Goal: Task Accomplishment & Management: Manage account settings

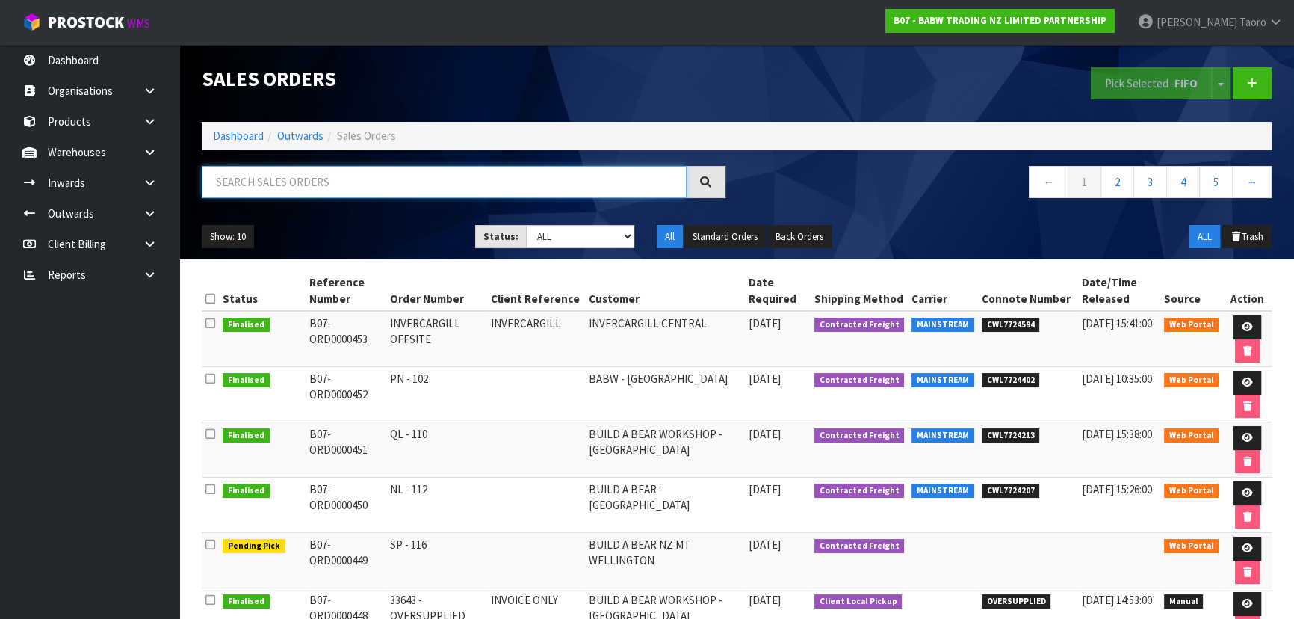
click at [380, 189] on input "text" at bounding box center [444, 182] width 485 height 32
type input "JOB-0412445"
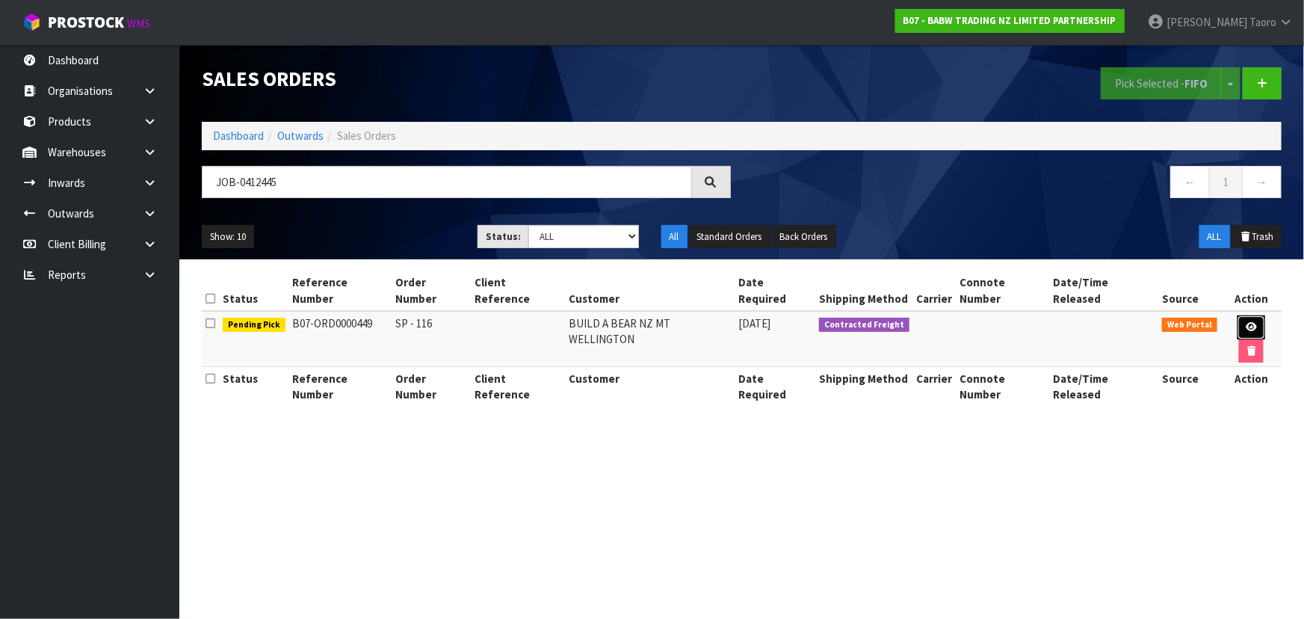
click at [1237, 318] on link at bounding box center [1251, 327] width 28 height 24
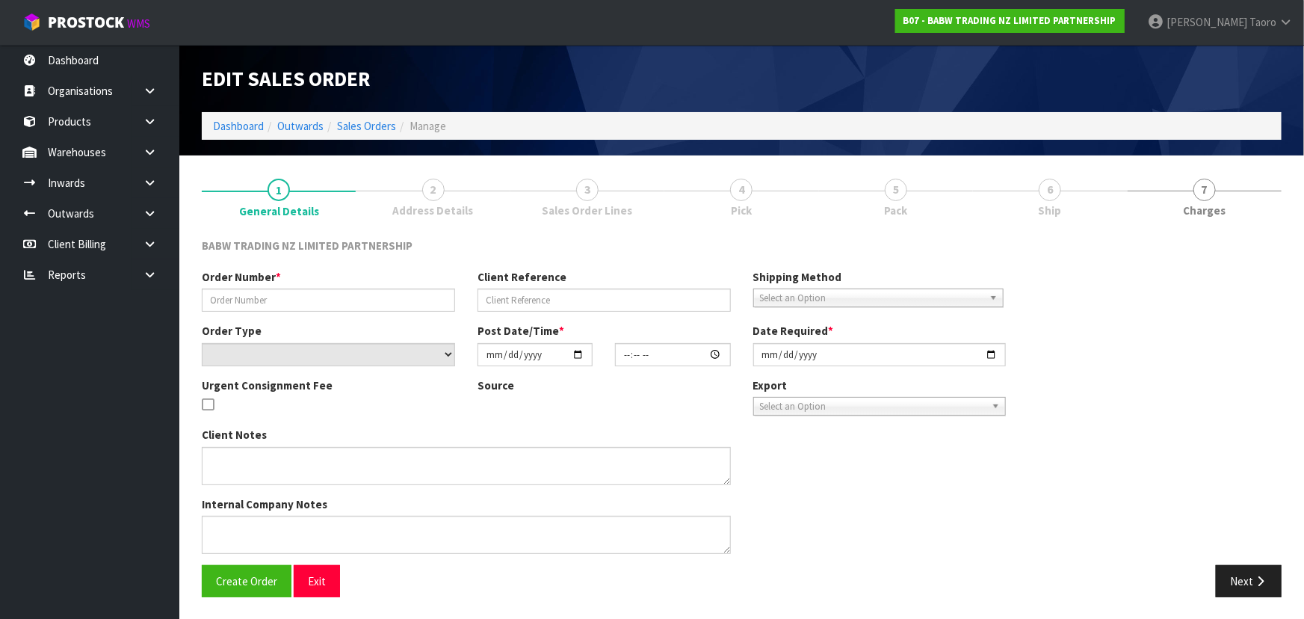
type input "SP - 116"
select select "number:0"
type input "2025-09-15"
type input "12:03:00.000"
type input "2025-09-15"
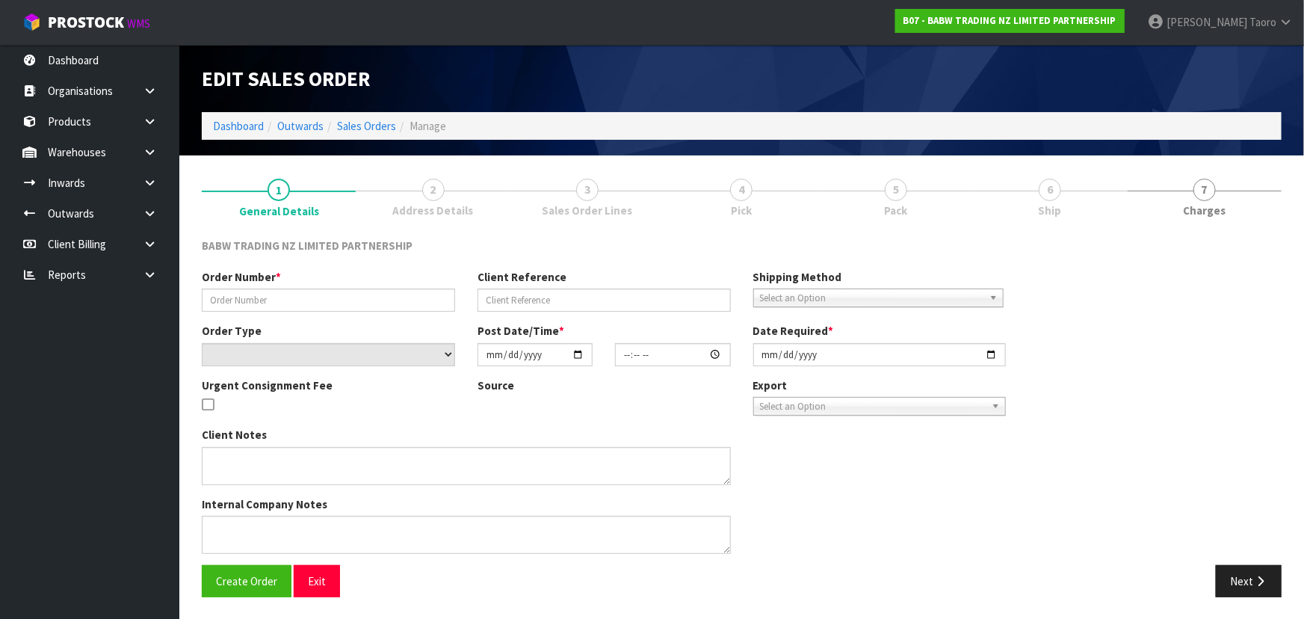
type textarea "CALL/MESSGAE AFTERNOON PRIOR TO MORNING DELIVERY - FRANKI 0273810540, TO MAKE S…"
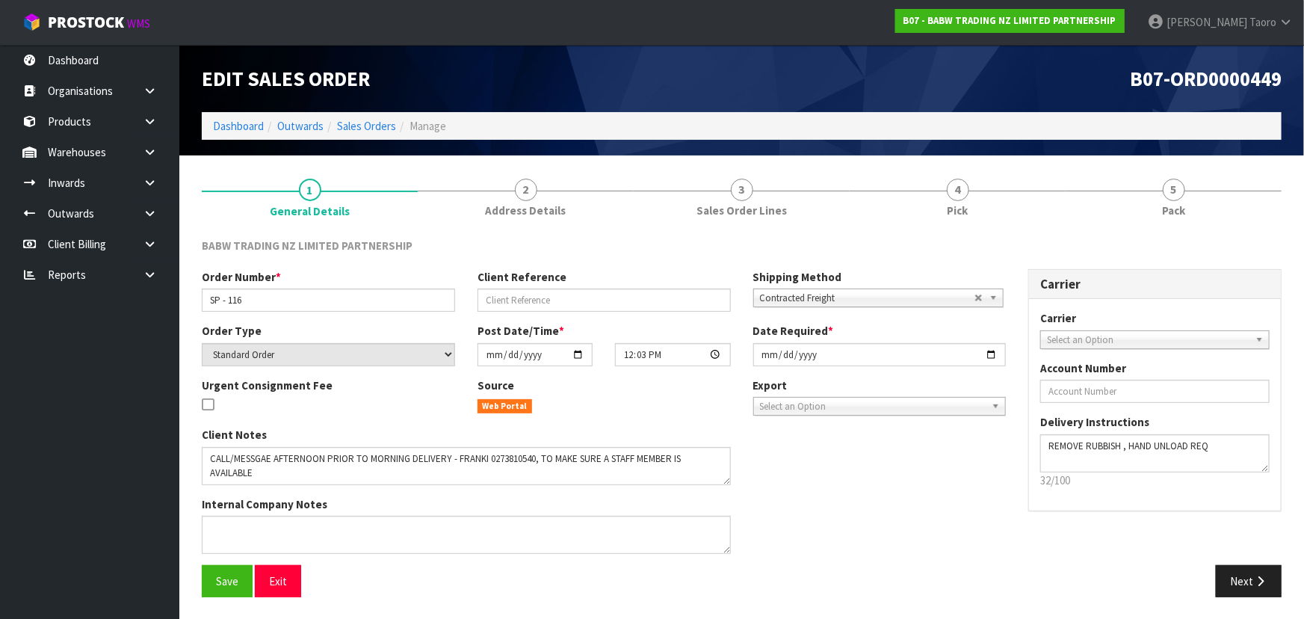
drag, startPoint x: 1000, startPoint y: 198, endPoint x: 1046, endPoint y: 324, distance: 134.5
click at [1000, 198] on link "4 Pick" at bounding box center [958, 196] width 216 height 59
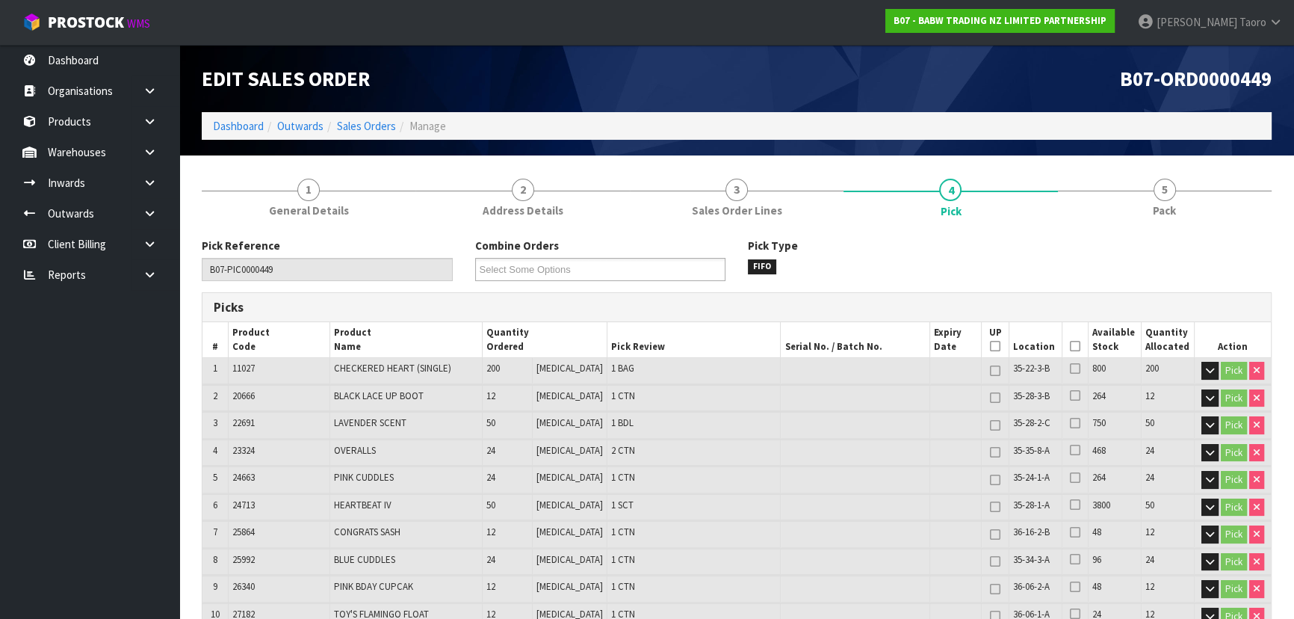
click at [1070, 346] on icon at bounding box center [1075, 346] width 10 height 1
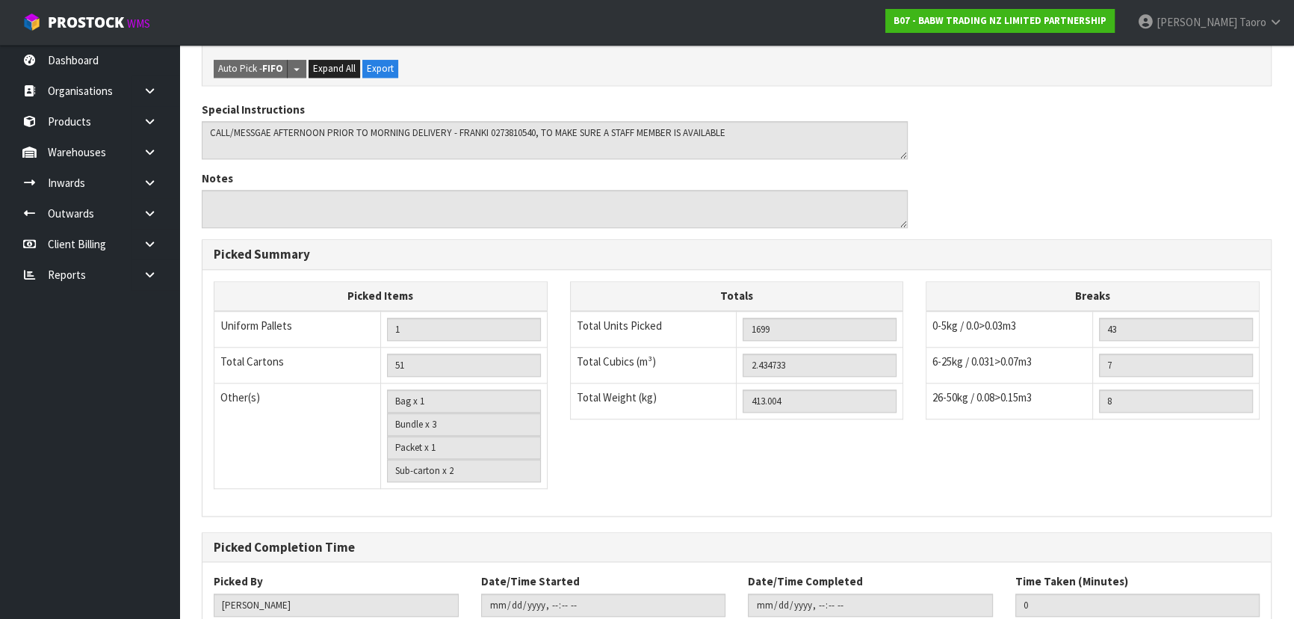
scroll to position [1879, 0]
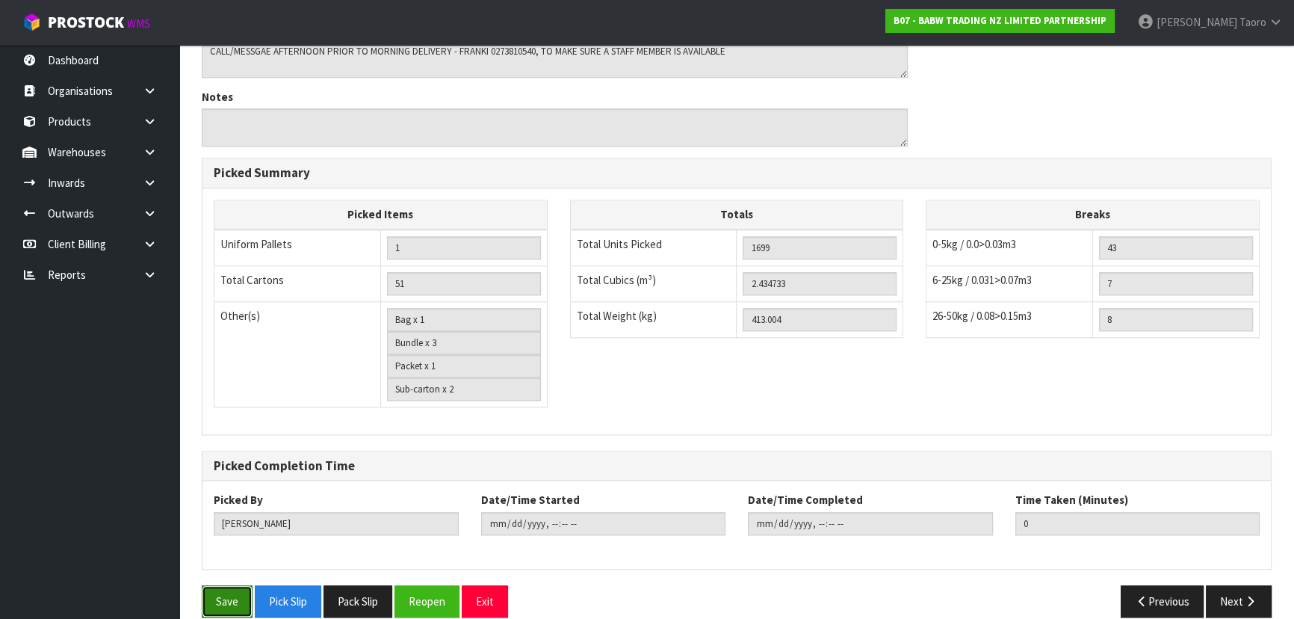
click at [238, 585] on button "Save" at bounding box center [227, 601] width 51 height 32
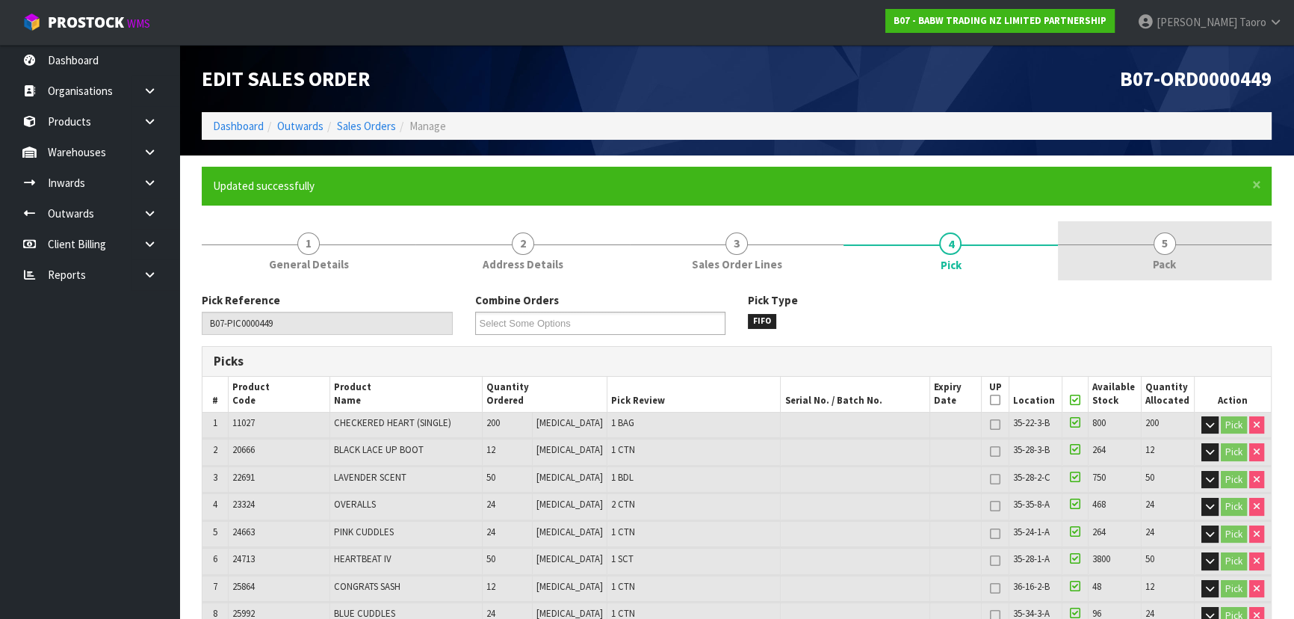
click at [1166, 253] on span "5" at bounding box center [1165, 243] width 22 height 22
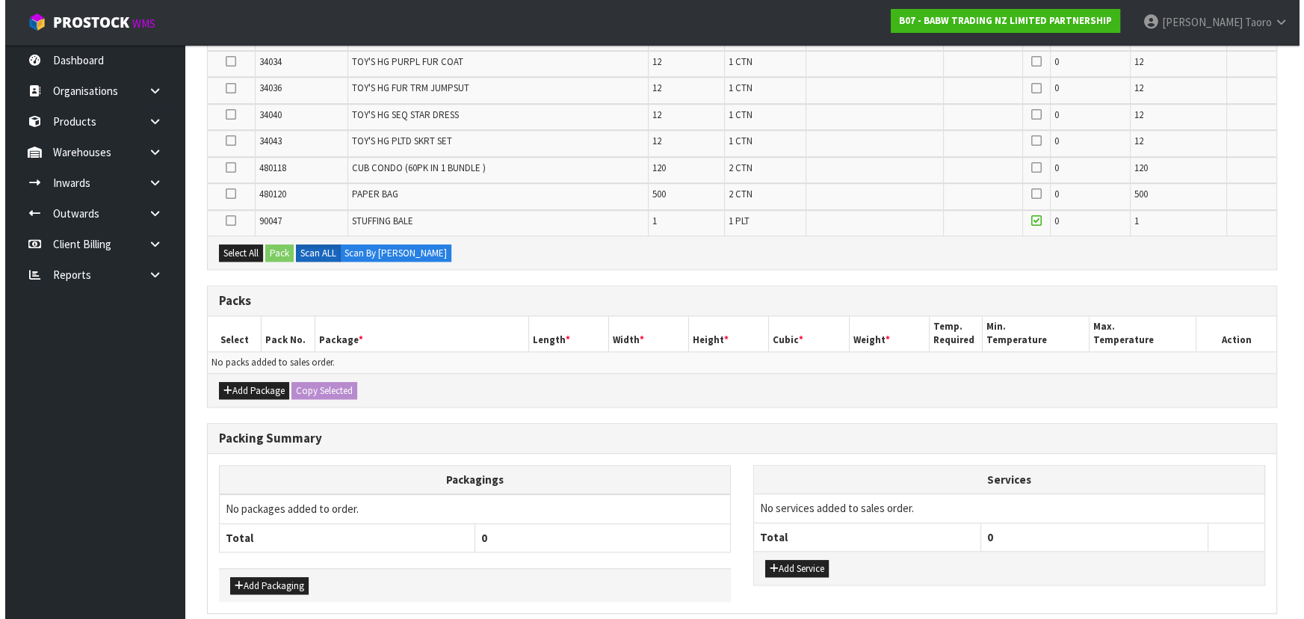
scroll to position [1593, 0]
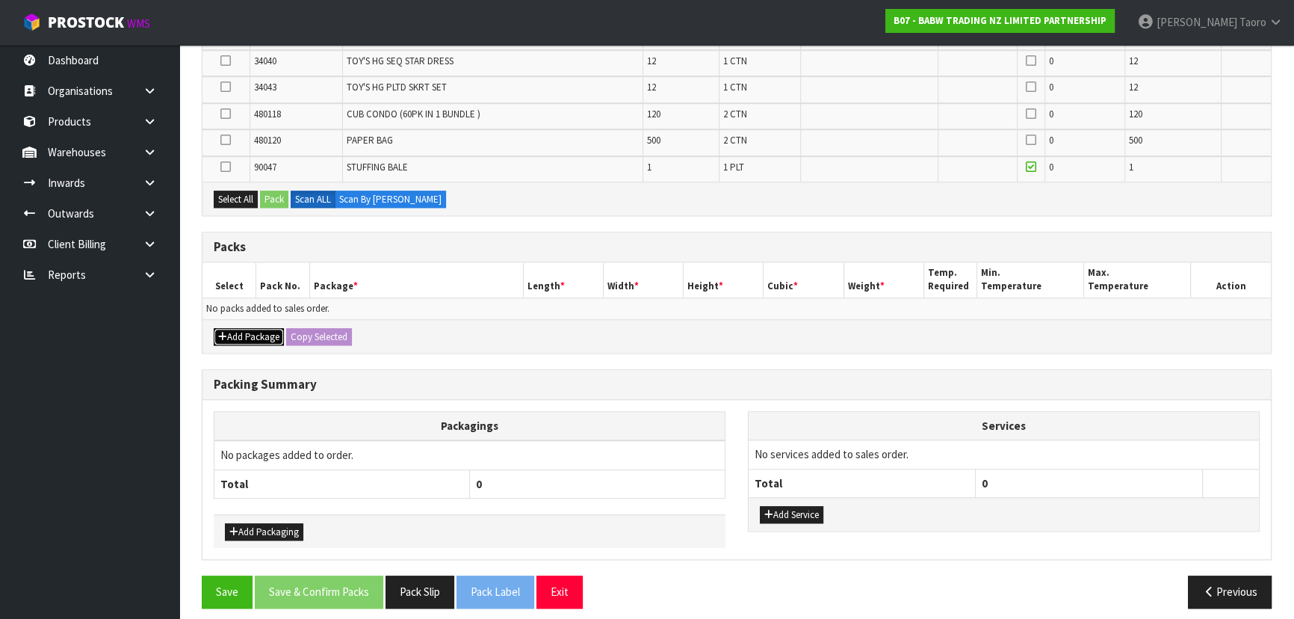
click at [236, 328] on button "Add Package" at bounding box center [249, 337] width 70 height 18
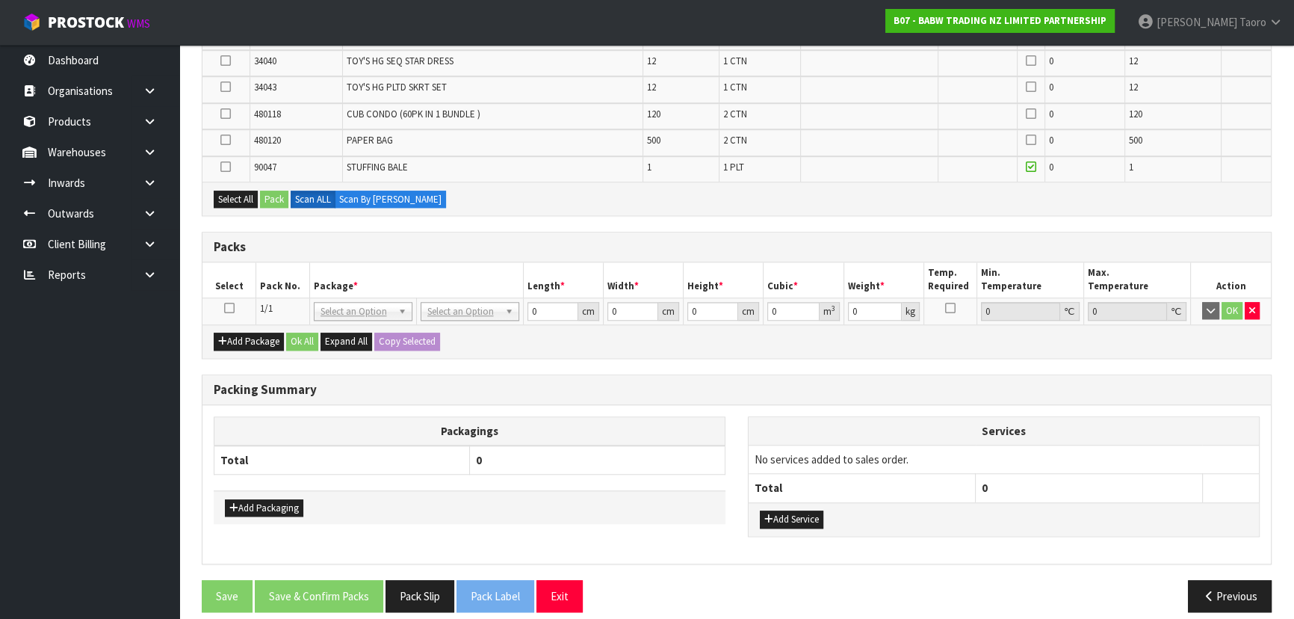
click at [229, 308] on icon at bounding box center [229, 308] width 10 height 1
click at [223, 167] on icon at bounding box center [225, 167] width 10 height 1
click at [0, 0] on input "checkbox" at bounding box center [0, 0] width 0 height 0
click at [278, 191] on button "Pack" at bounding box center [274, 200] width 28 height 18
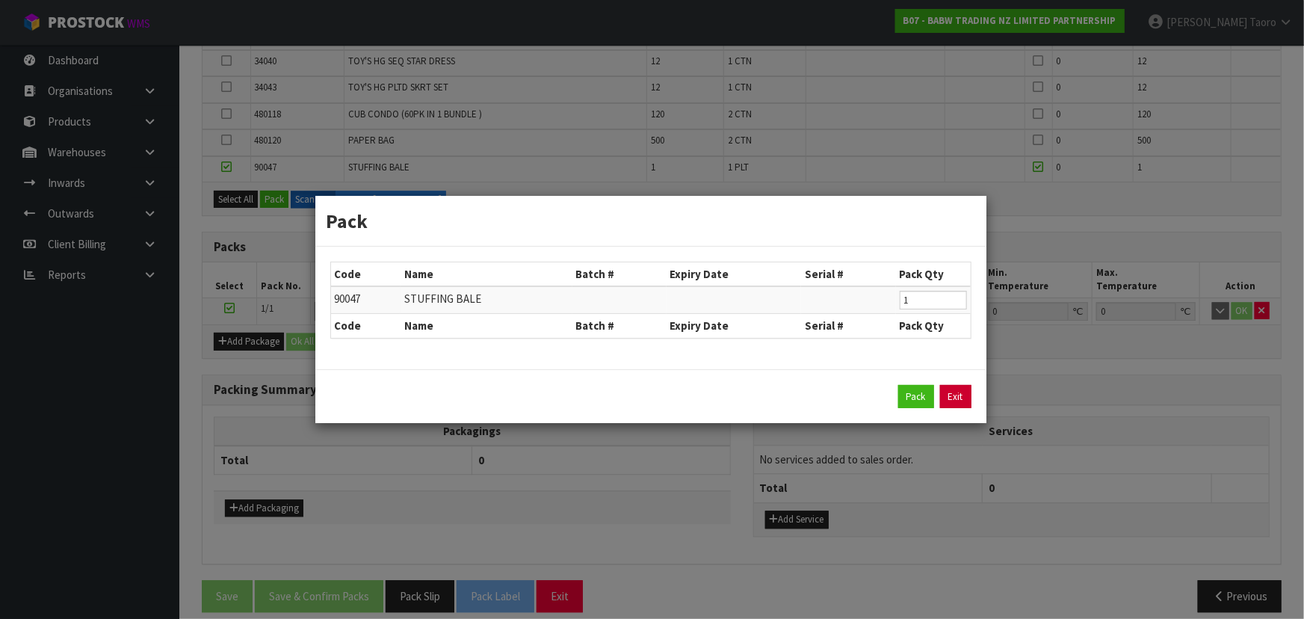
click at [961, 397] on link "Exit" at bounding box center [955, 397] width 31 height 24
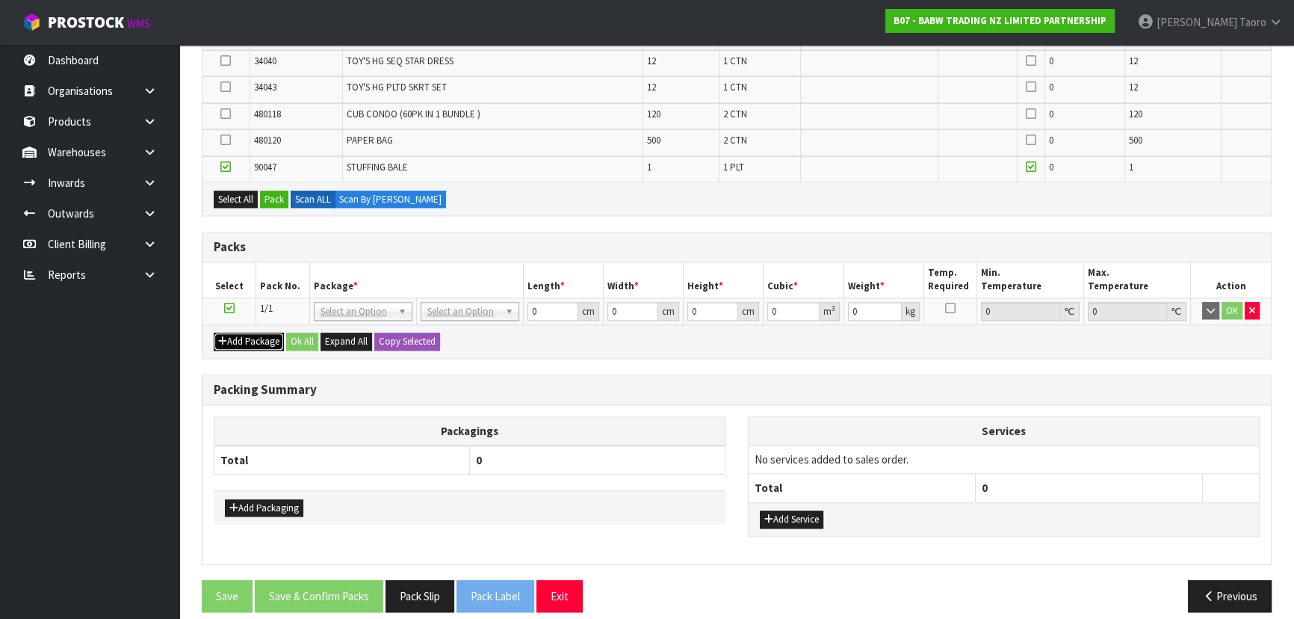
click at [241, 333] on button "Add Package" at bounding box center [249, 342] width 70 height 18
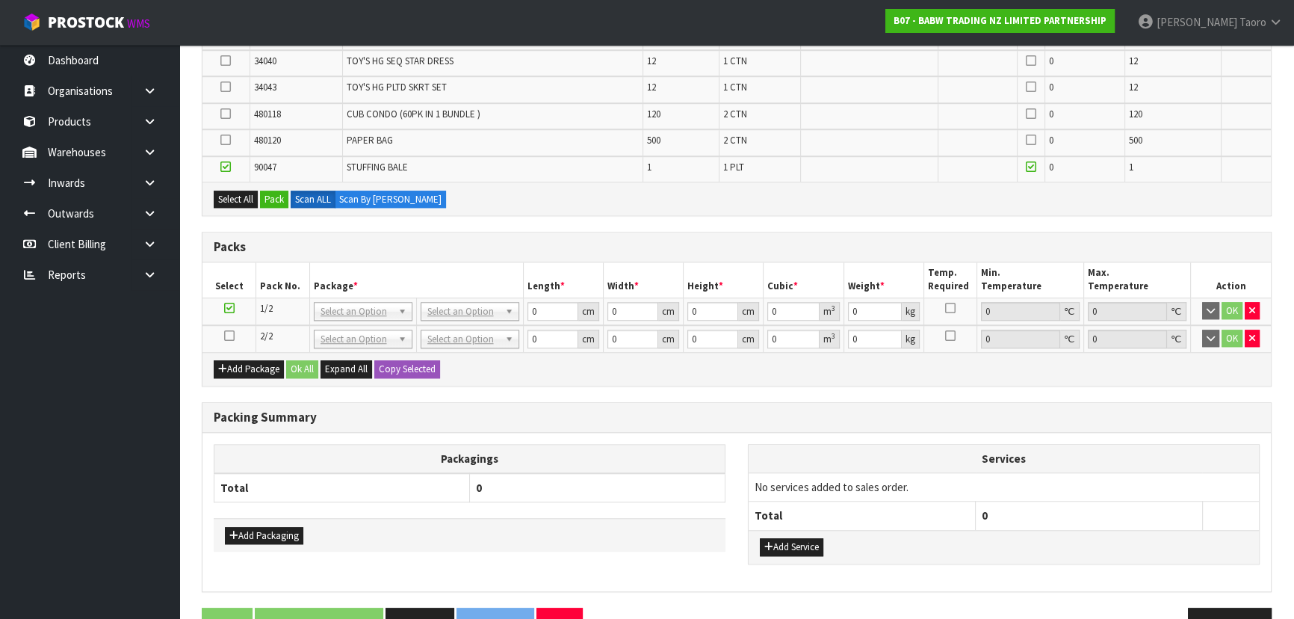
click at [229, 336] on icon at bounding box center [229, 336] width 10 height 1
click at [283, 191] on button "Pack" at bounding box center [274, 200] width 28 height 18
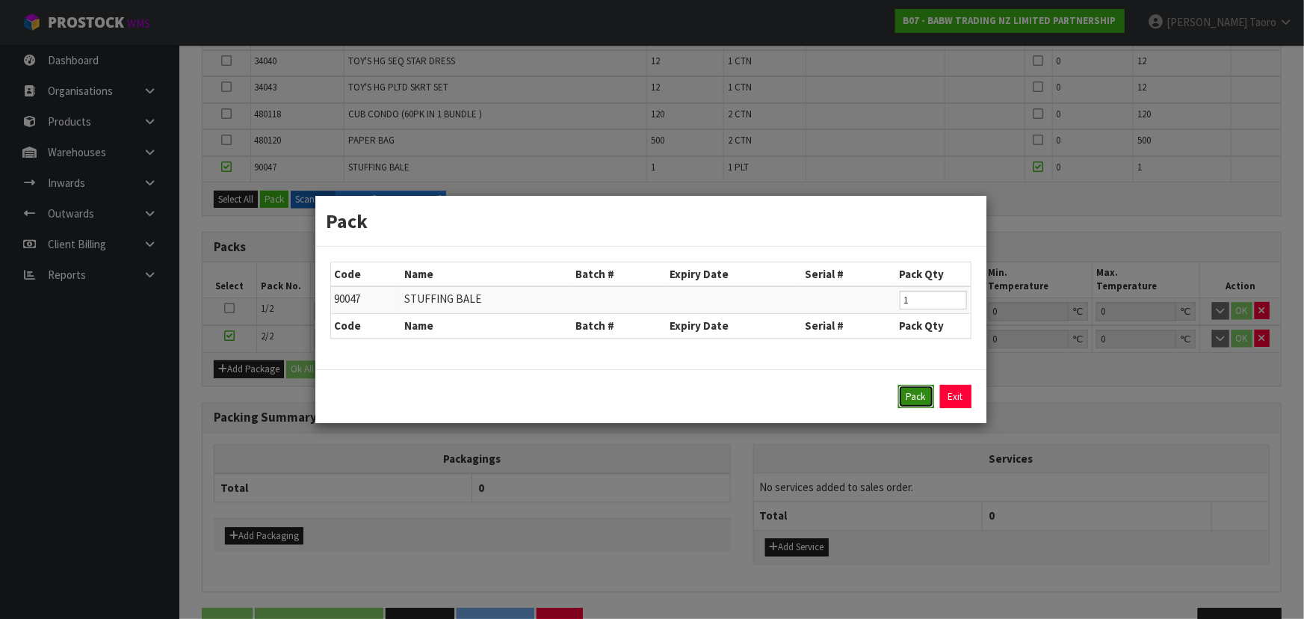
click at [933, 397] on button "Pack" at bounding box center [916, 397] width 36 height 24
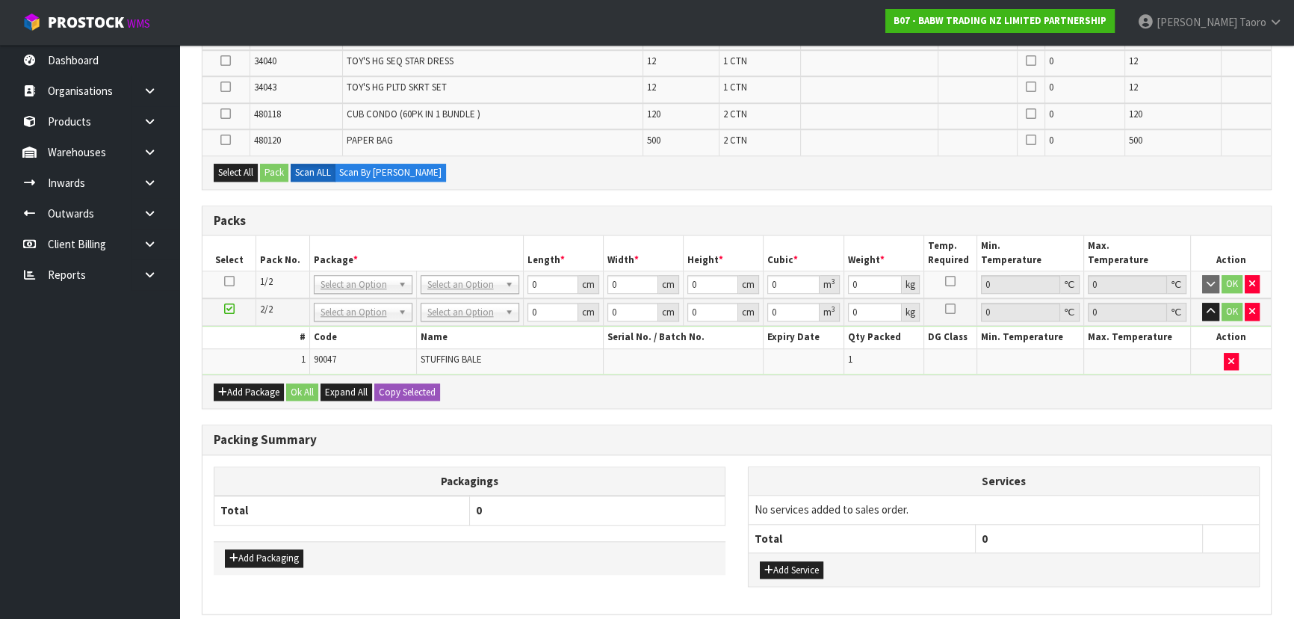
click at [233, 281] on icon at bounding box center [229, 281] width 10 height 1
click at [232, 166] on button "Select All" at bounding box center [236, 173] width 44 height 18
click at [280, 164] on button "Pack" at bounding box center [274, 173] width 28 height 18
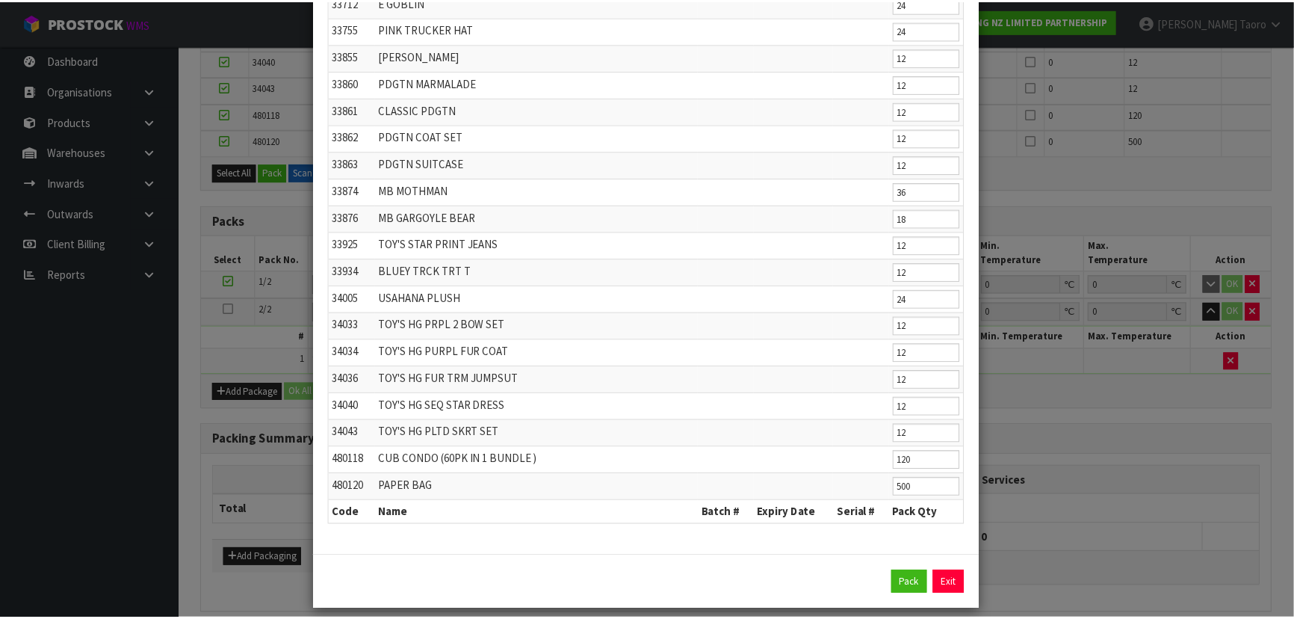
scroll to position [995, 0]
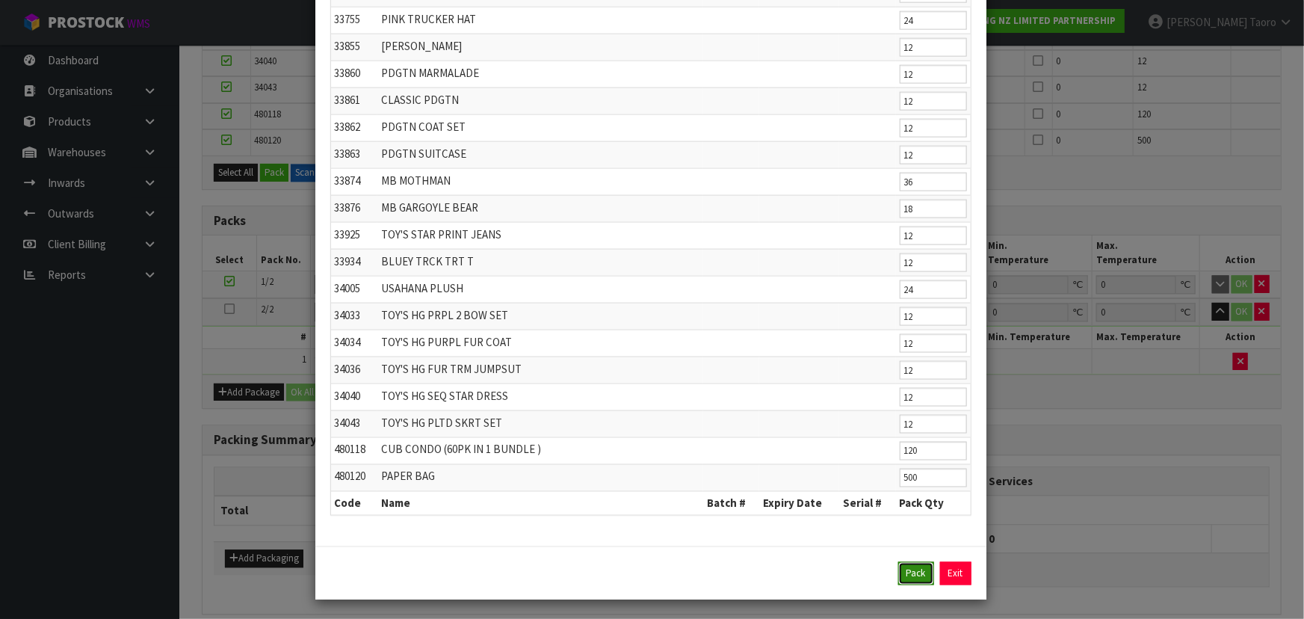
click at [917, 562] on button "Pack" at bounding box center [916, 574] width 36 height 24
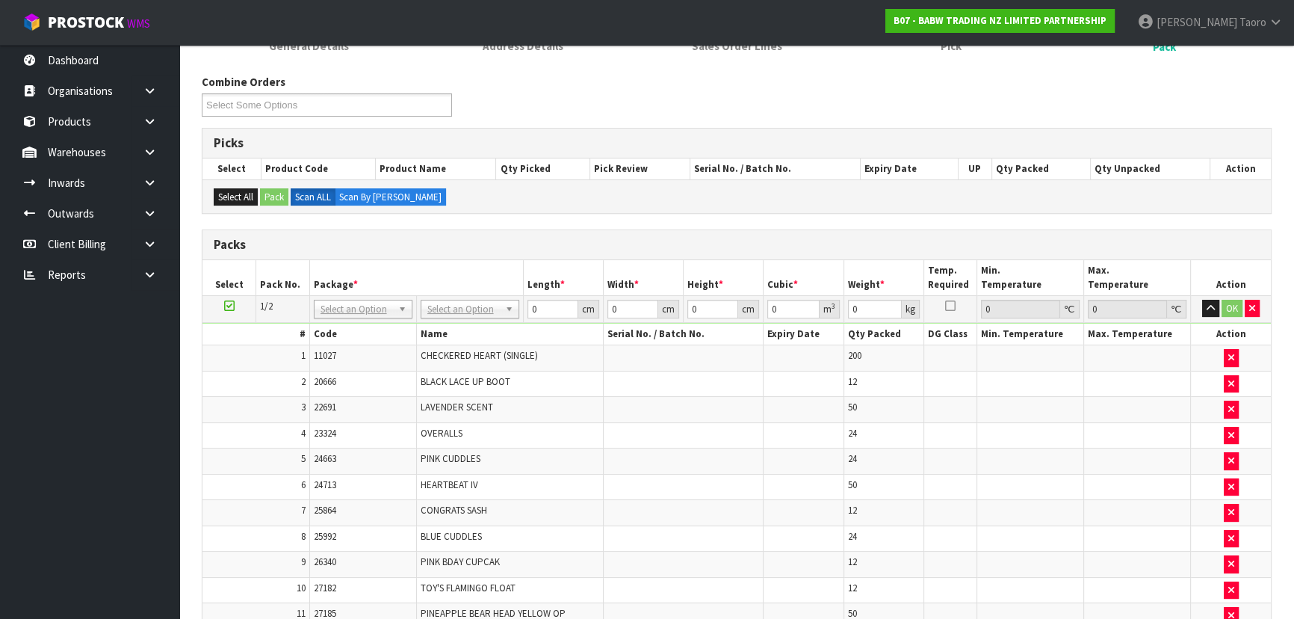
scroll to position [31, 0]
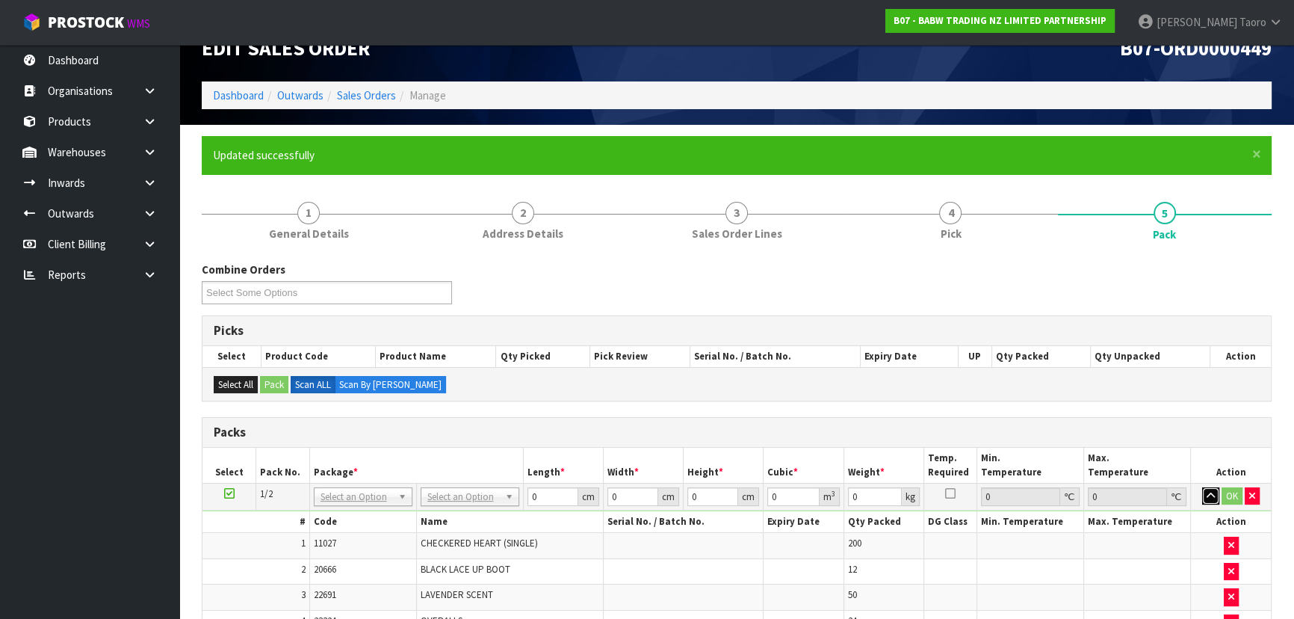
drag, startPoint x: 1211, startPoint y: 489, endPoint x: 1208, endPoint y: 476, distance: 13.6
click at [1211, 491] on icon "button" at bounding box center [1211, 496] width 8 height 10
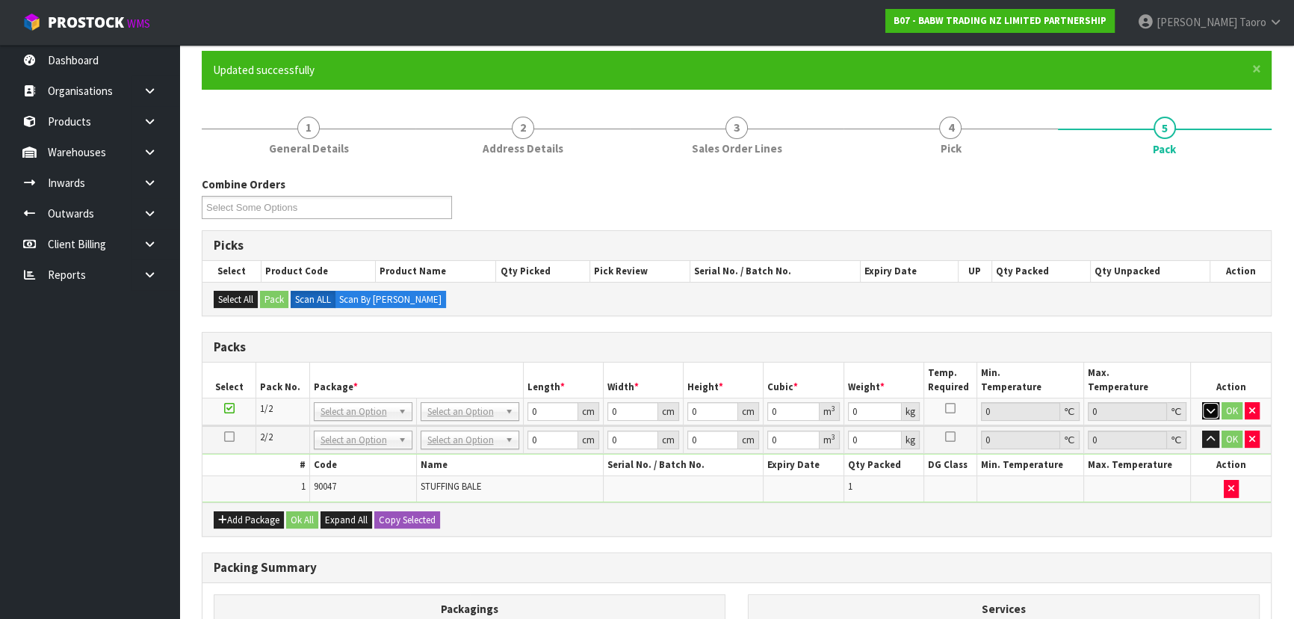
scroll to position [235, 0]
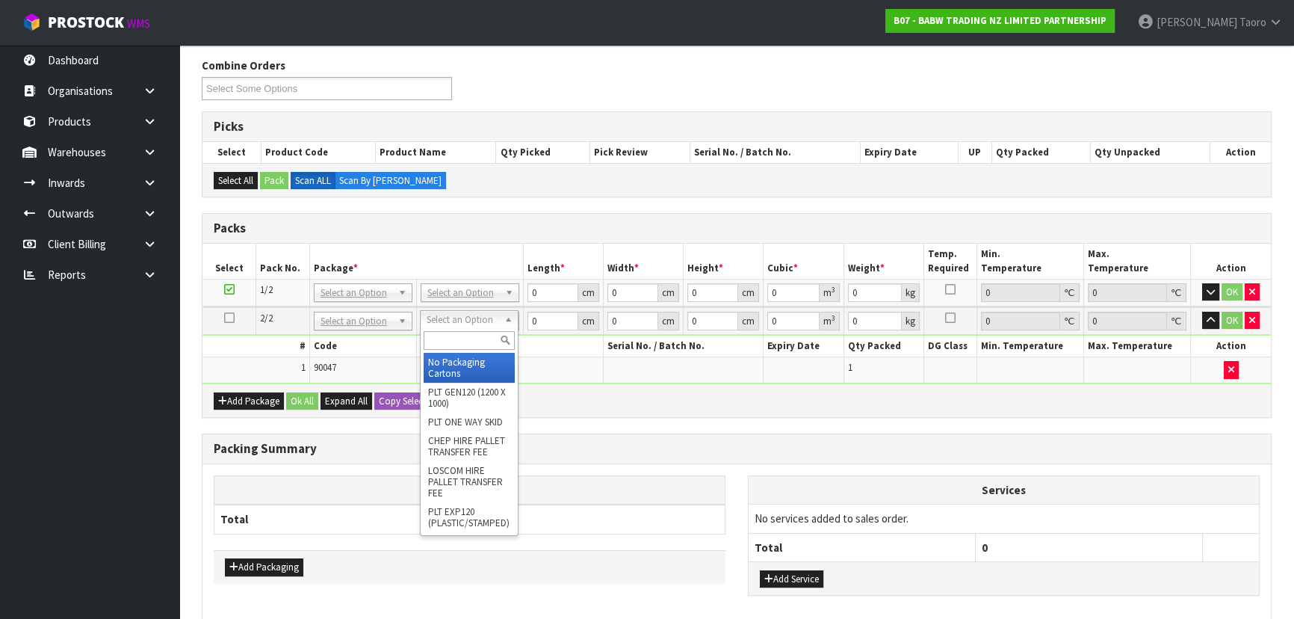
click at [463, 342] on input "text" at bounding box center [469, 340] width 91 height 19
type input "U"
drag, startPoint x: 478, startPoint y: 360, endPoint x: 474, endPoint y: 321, distance: 39.1
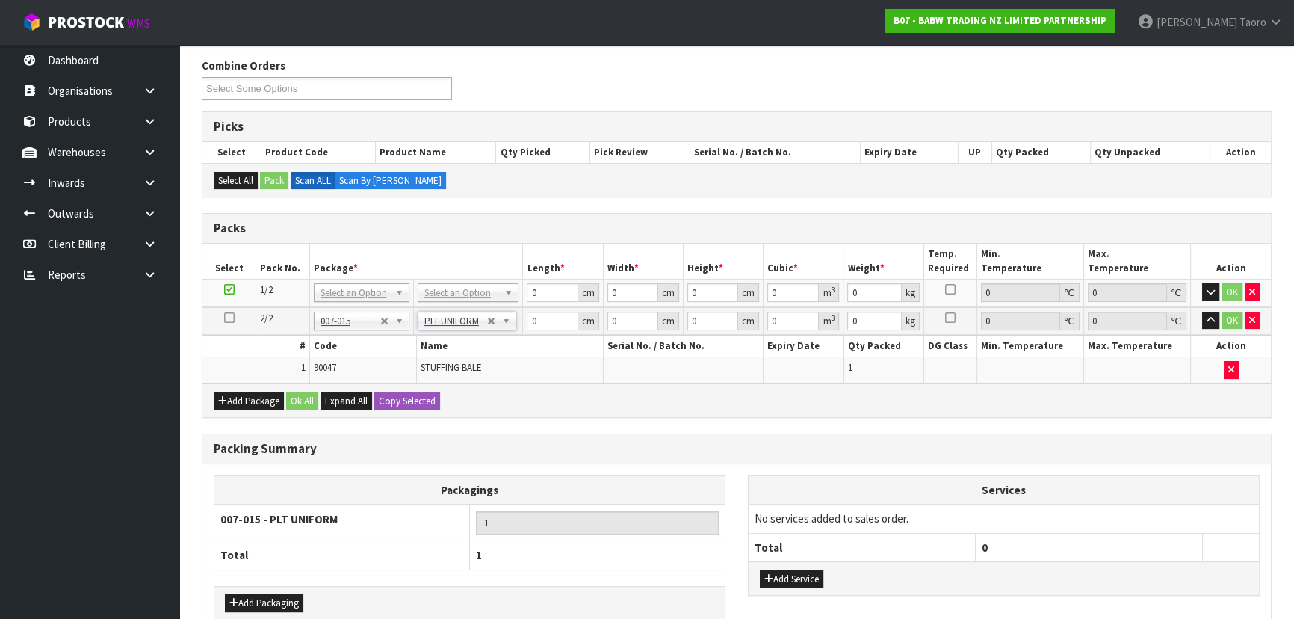
type input "274"
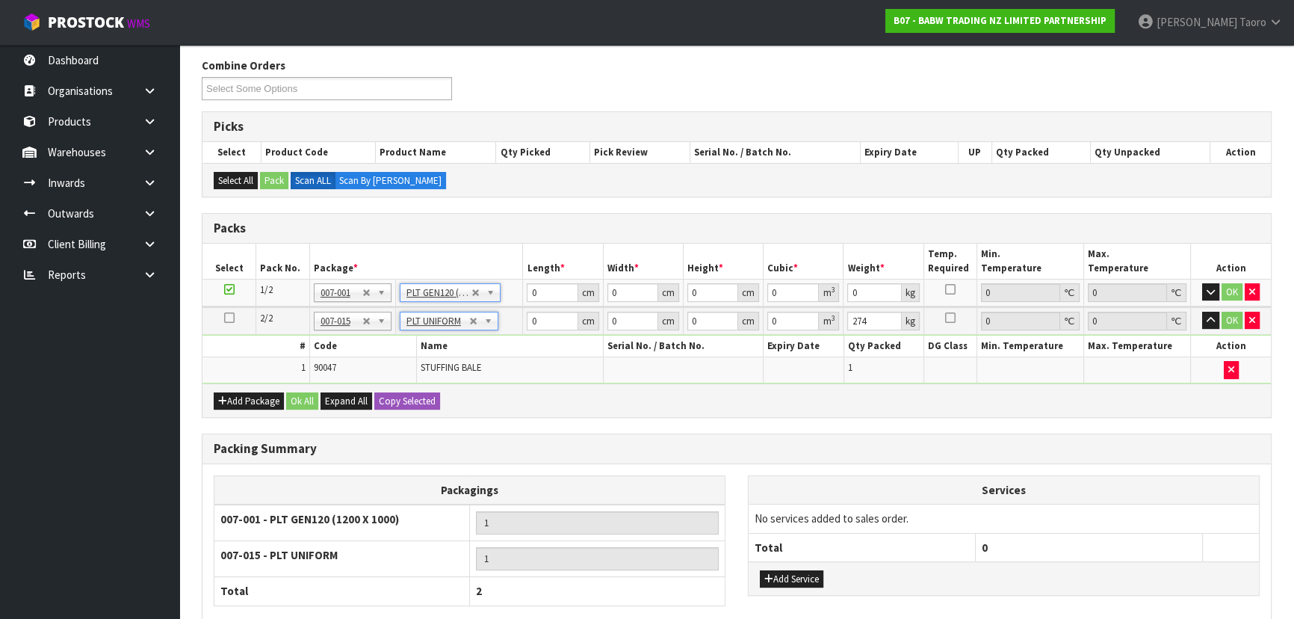
type input "120"
type input "100"
type input "139.004"
click at [554, 288] on input "120" at bounding box center [552, 292] width 51 height 19
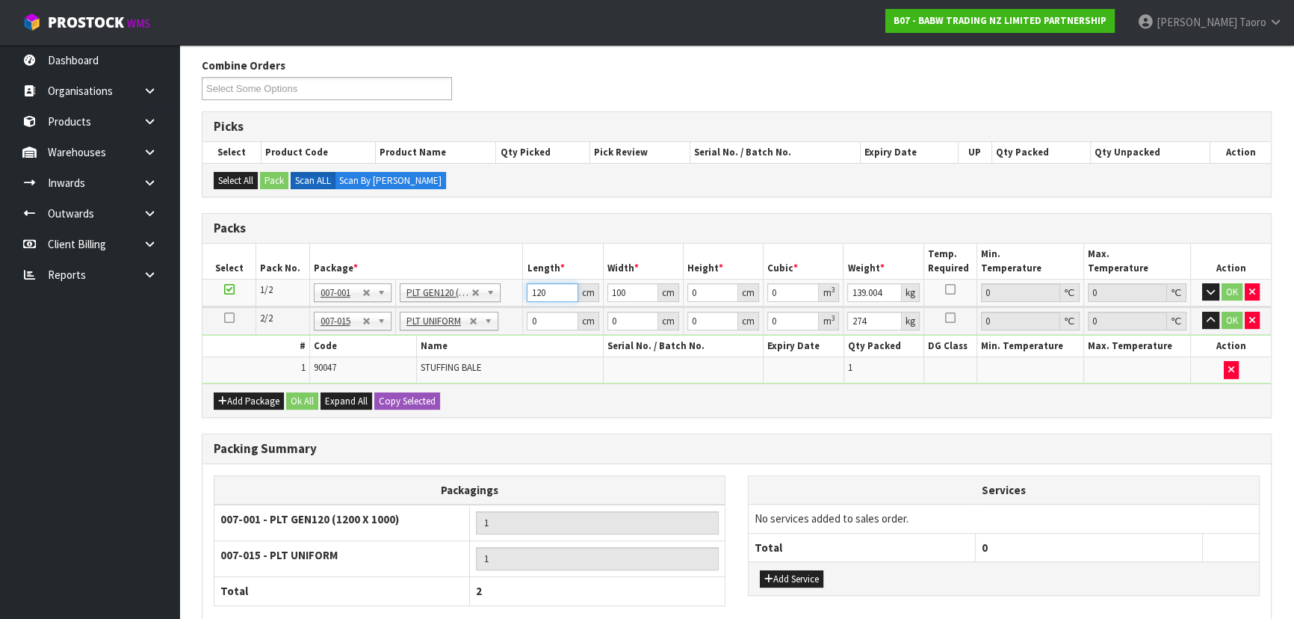
click at [554, 288] on input "120" at bounding box center [552, 292] width 51 height 19
drag, startPoint x: 652, startPoint y: 284, endPoint x: 347, endPoint y: 179, distance: 321.9
click at [924, 279] on th "Temp. Required" at bounding box center [951, 261] width 54 height 35
click at [347, 179] on div "Combine Orders B07-ORD0000446 B07-ORD0000449 Select Some Options Picks Select P…" at bounding box center [737, 392] width 1070 height 669
click at [1070, 223] on h3 "Packs" at bounding box center [737, 228] width 1046 height 14
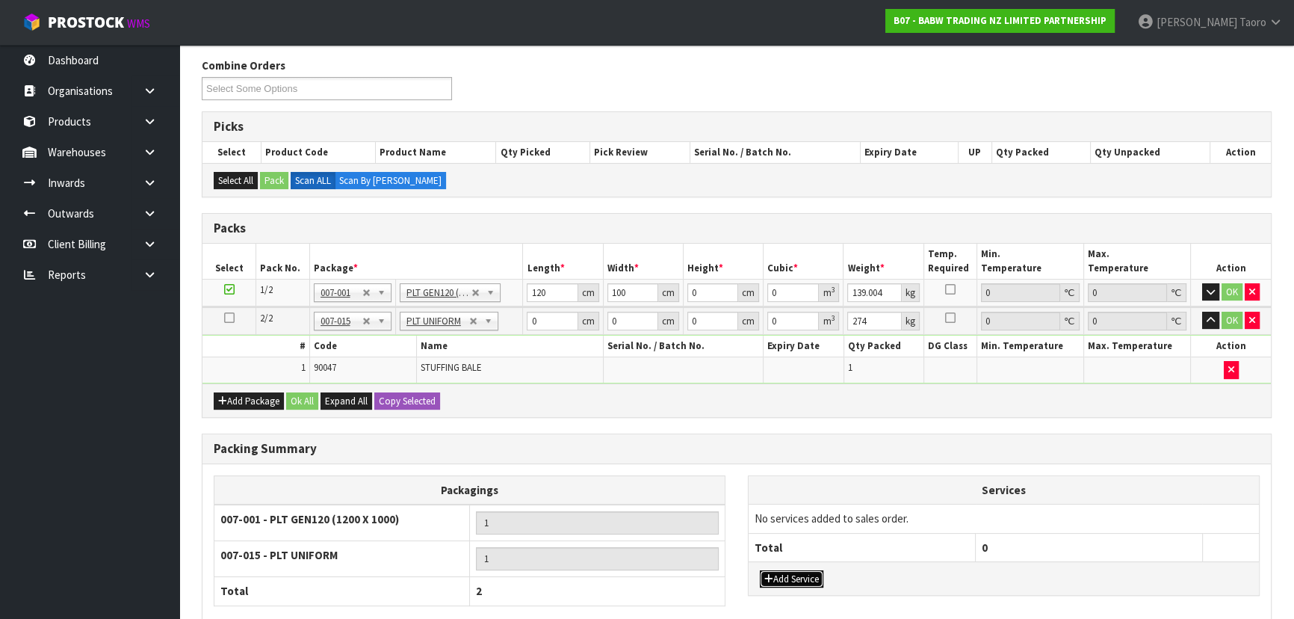
click at [817, 575] on button "Add Service" at bounding box center [792, 579] width 64 height 18
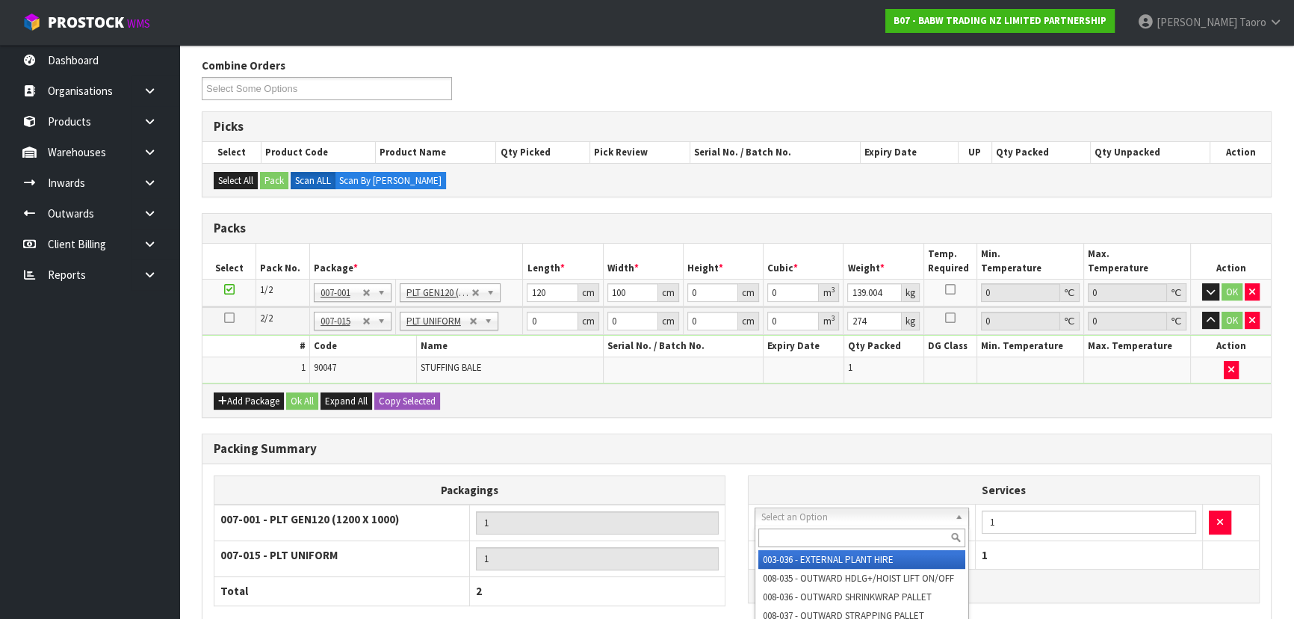
click at [828, 531] on input "text" at bounding box center [861, 537] width 207 height 19
type input "STR"
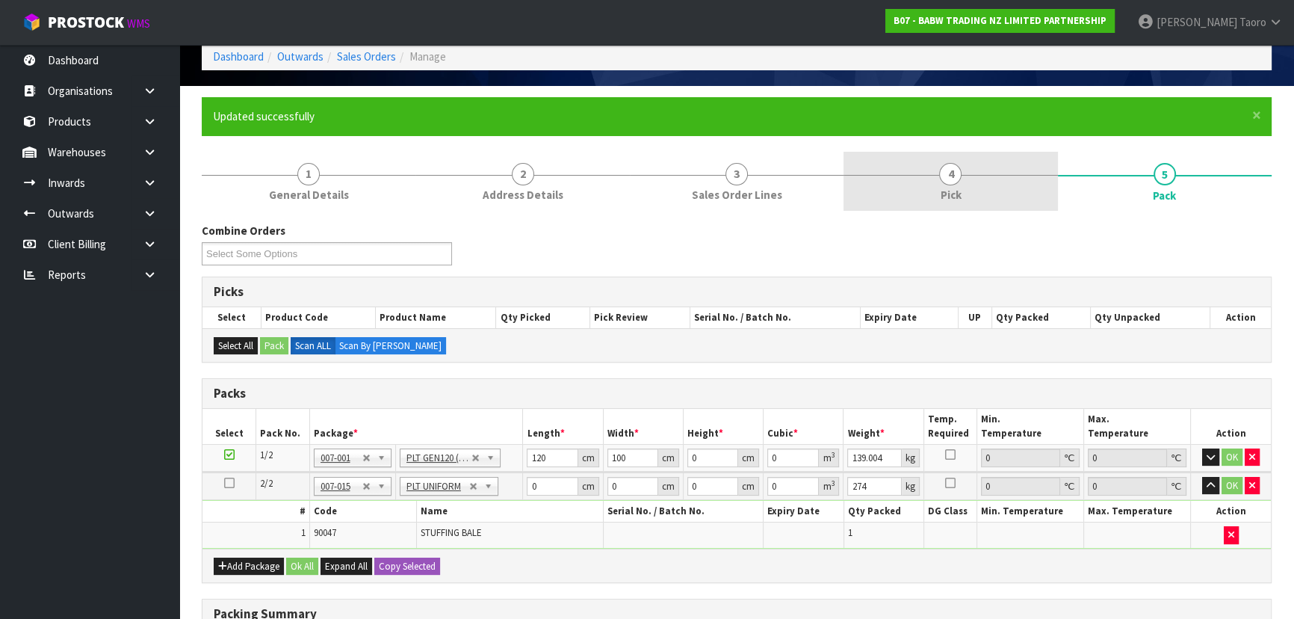
scroll to position [31, 0]
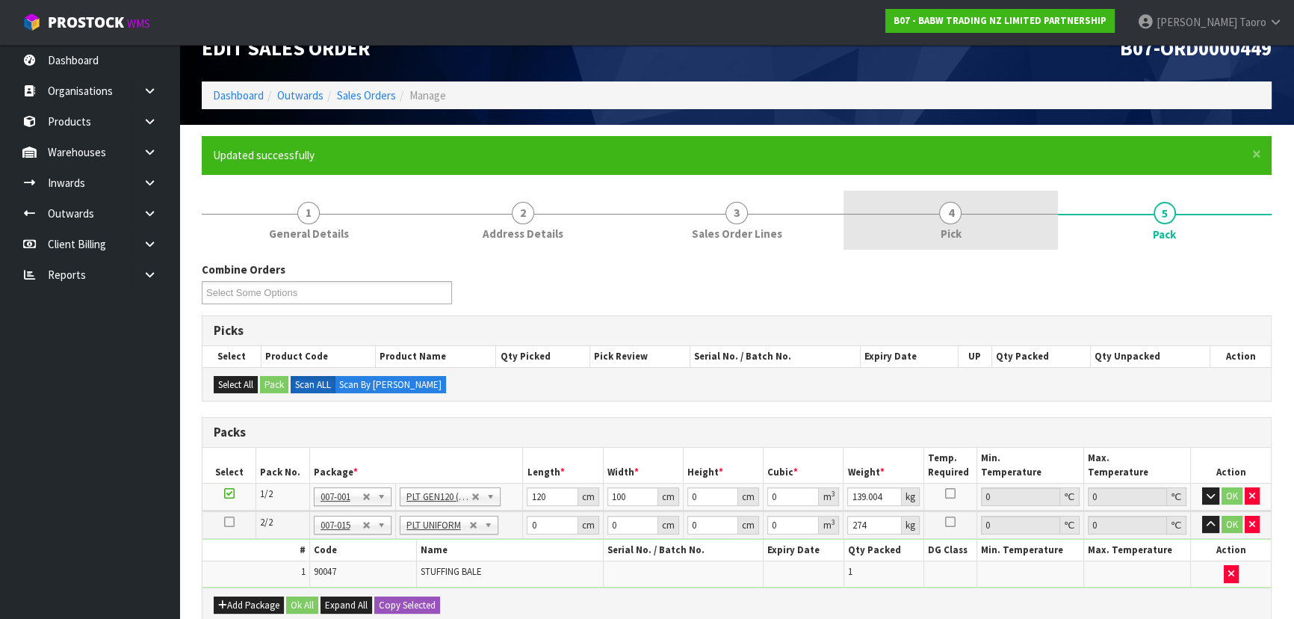
drag, startPoint x: 956, startPoint y: 224, endPoint x: 956, endPoint y: 211, distance: 12.7
click at [956, 226] on span "Pick" at bounding box center [950, 234] width 21 height 16
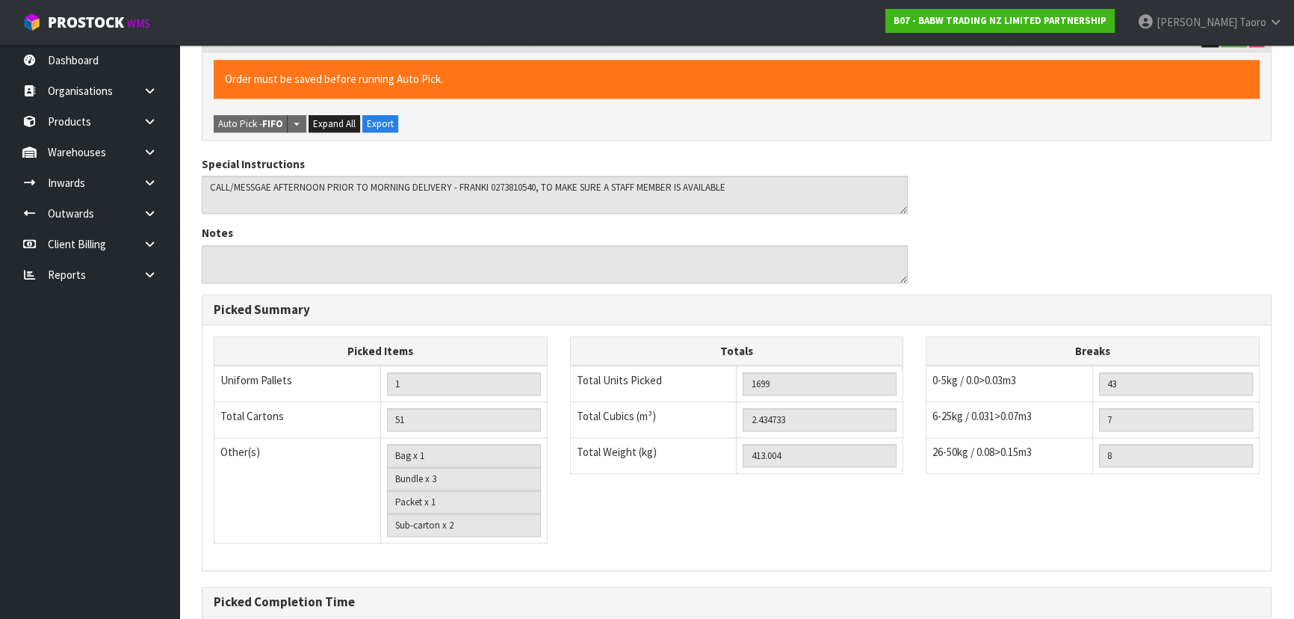
scroll to position [1390, 0]
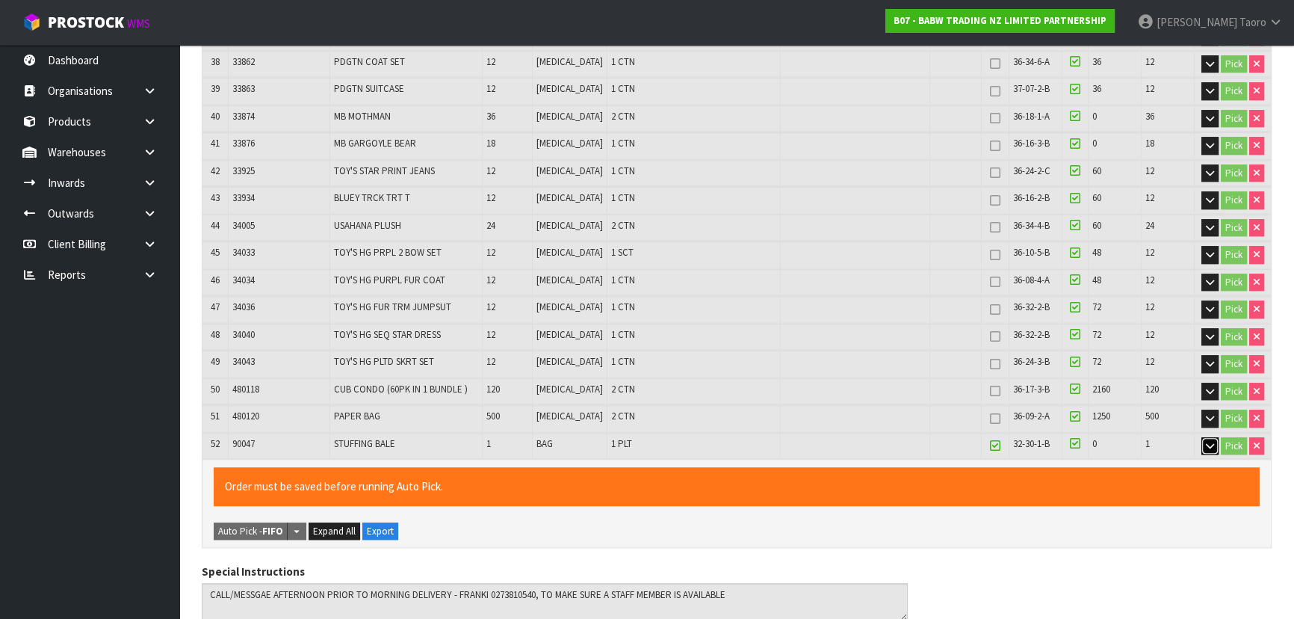
click at [1203, 437] on button "button" at bounding box center [1210, 446] width 17 height 18
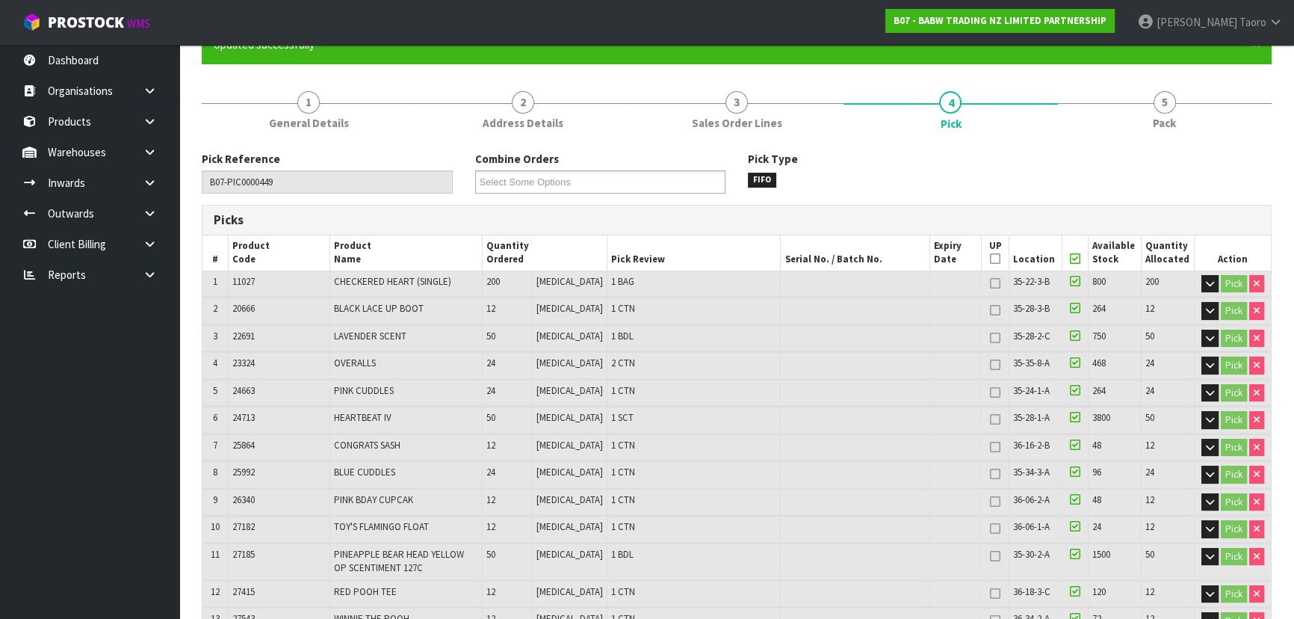
scroll to position [0, 0]
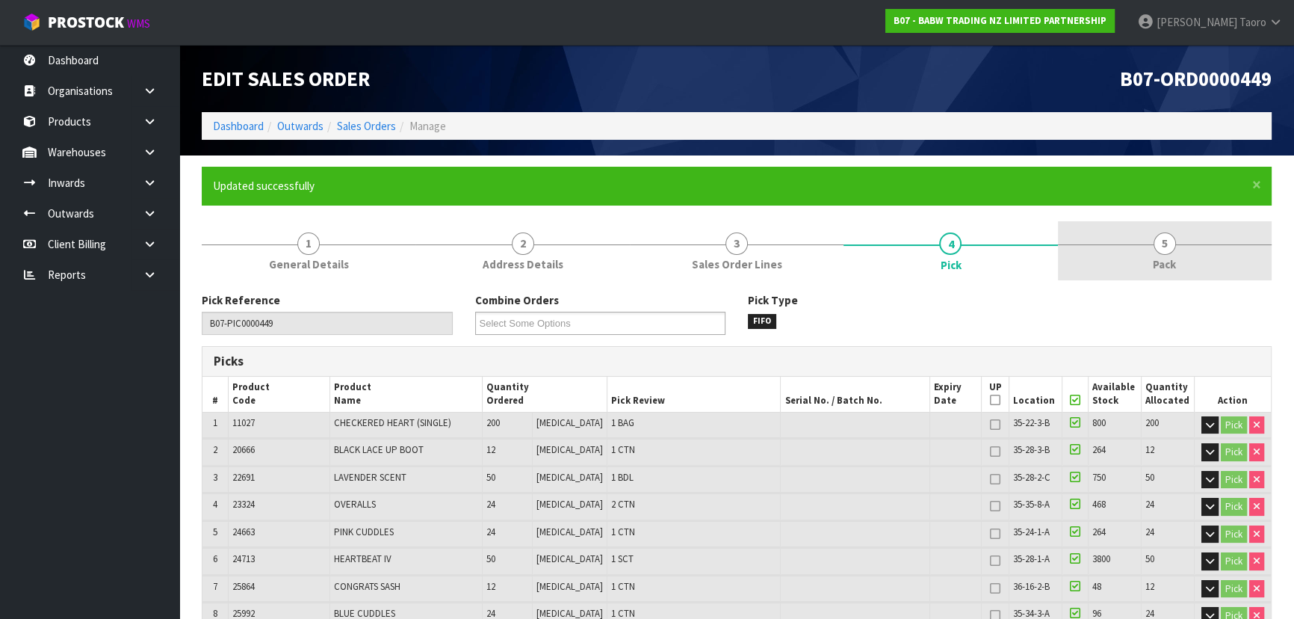
drag, startPoint x: 1136, startPoint y: 241, endPoint x: 1131, endPoint y: 211, distance: 31.1
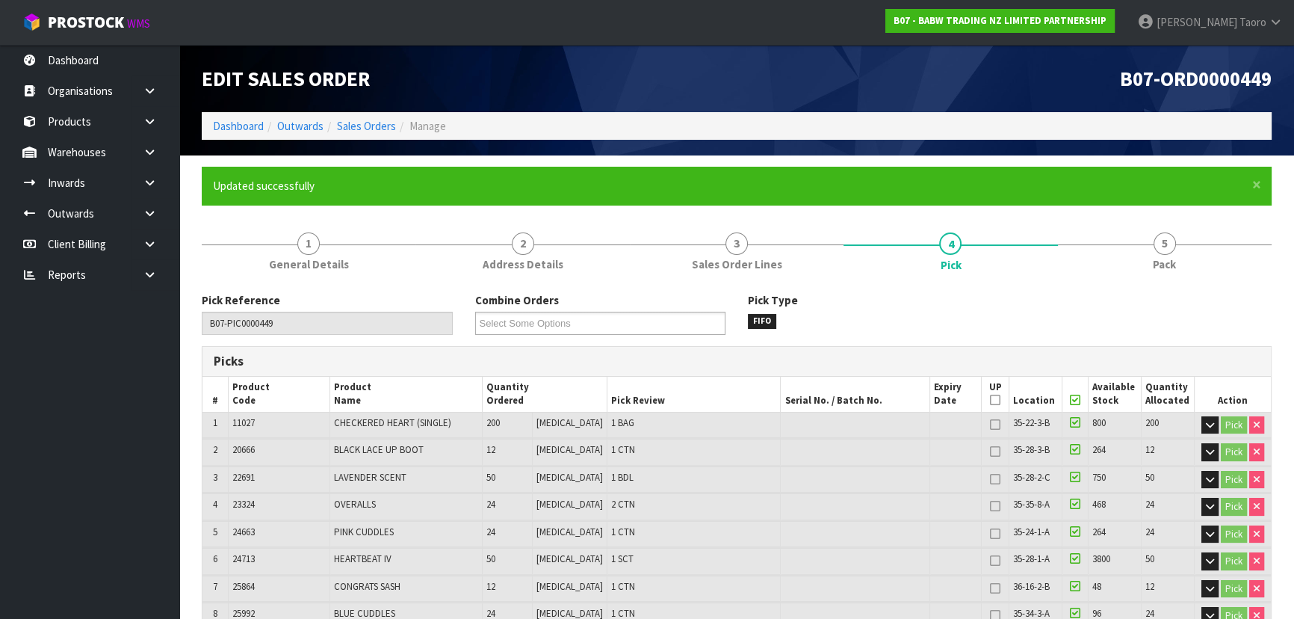
click at [1136, 241] on link "5 Pack" at bounding box center [1165, 250] width 214 height 59
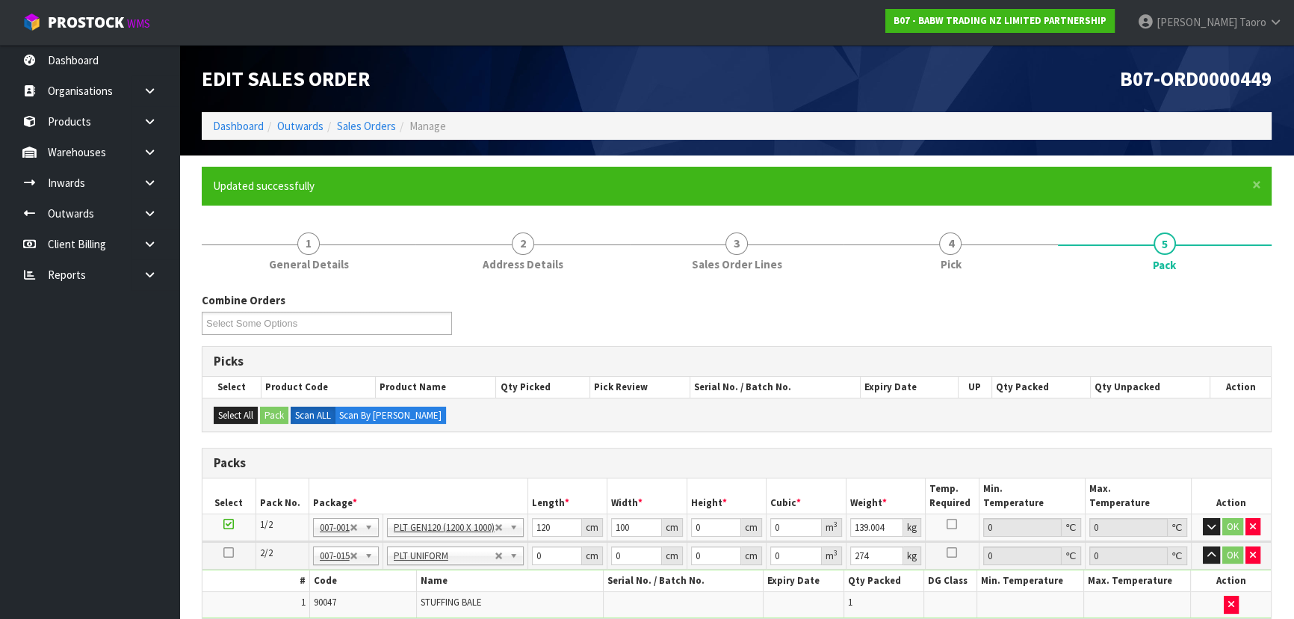
scroll to position [349, 0]
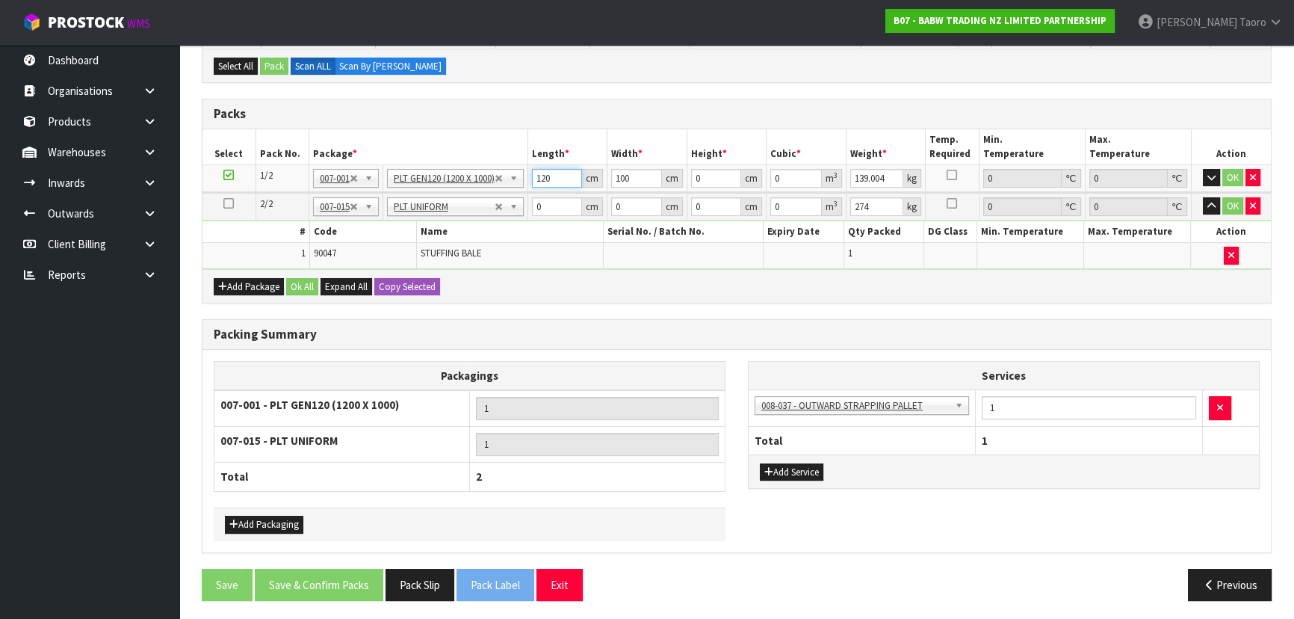
click at [542, 172] on input "120" at bounding box center [557, 178] width 51 height 19
type input "116"
type input "114"
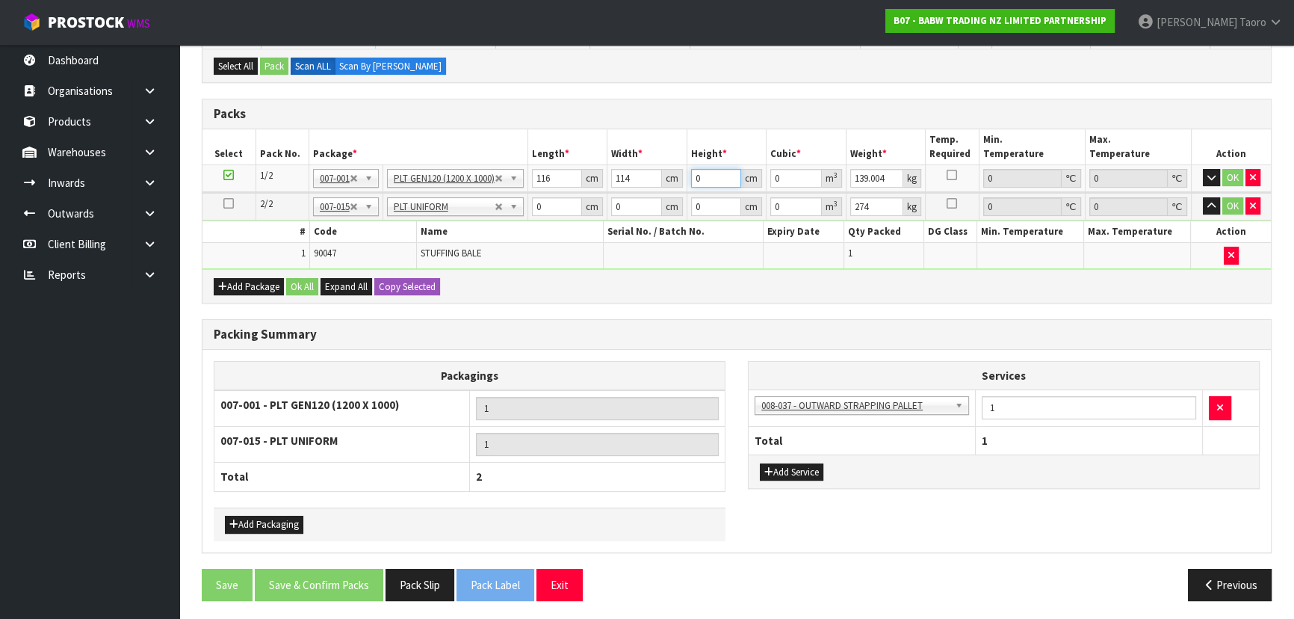
type input "1"
type input "0.013224"
type input "14"
type input "0.185136"
type input "146"
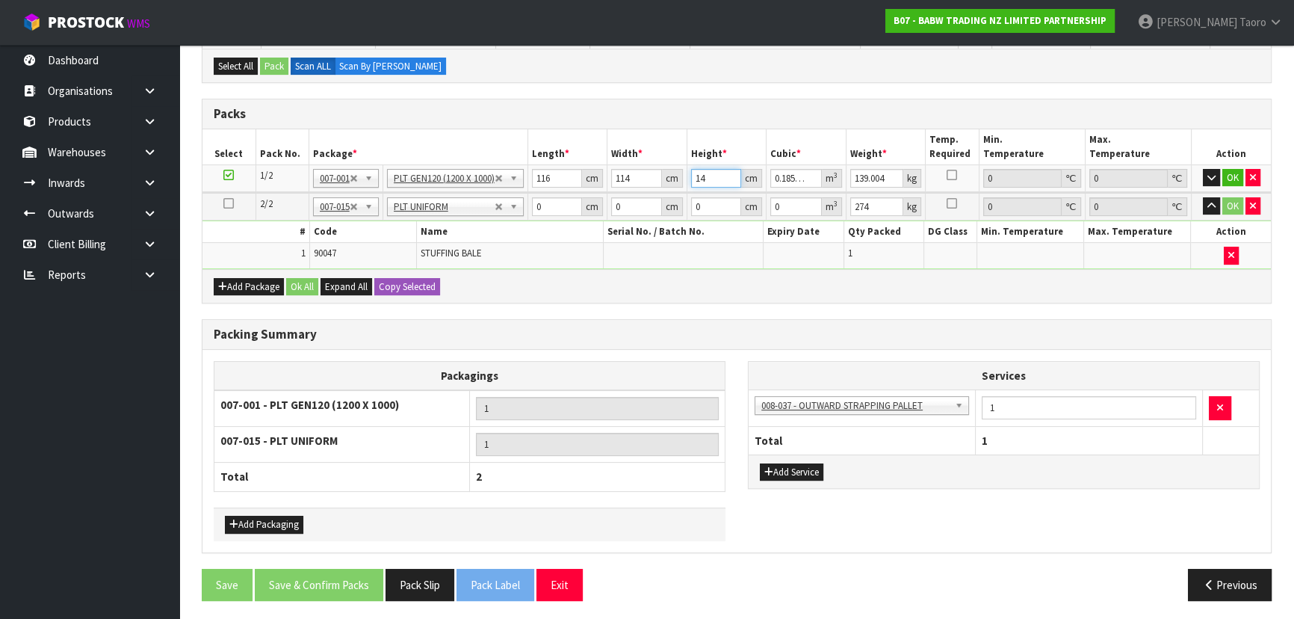
type input "1.930704"
type input "146"
type input "156"
type input "118"
type input "112"
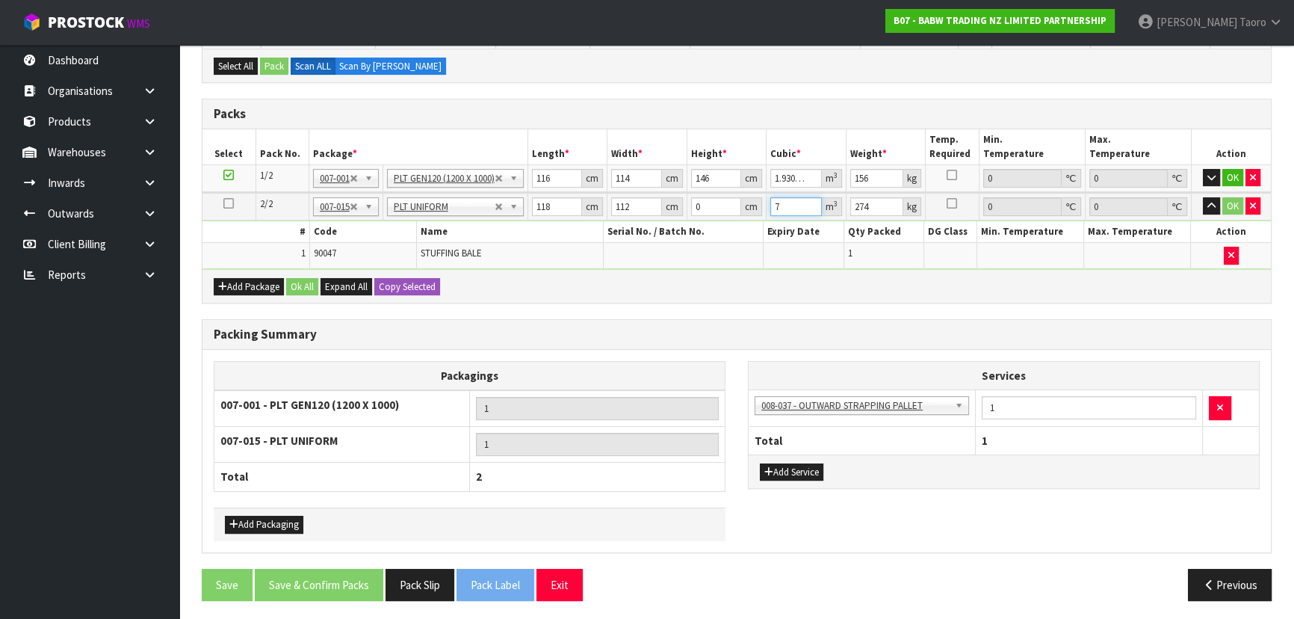
type input "7"
click at [635, 205] on input "112" at bounding box center [636, 206] width 50 height 19
type input "1"
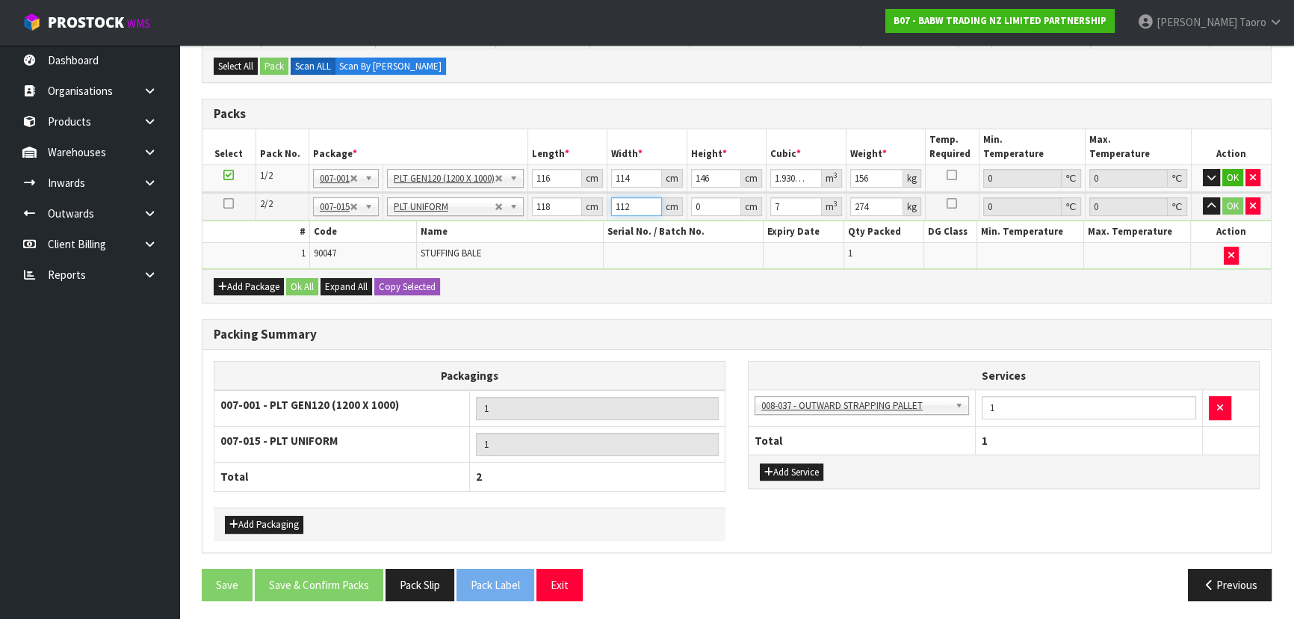
type input "0"
type input "112"
click at [724, 208] on input "0" at bounding box center [716, 206] width 51 height 19
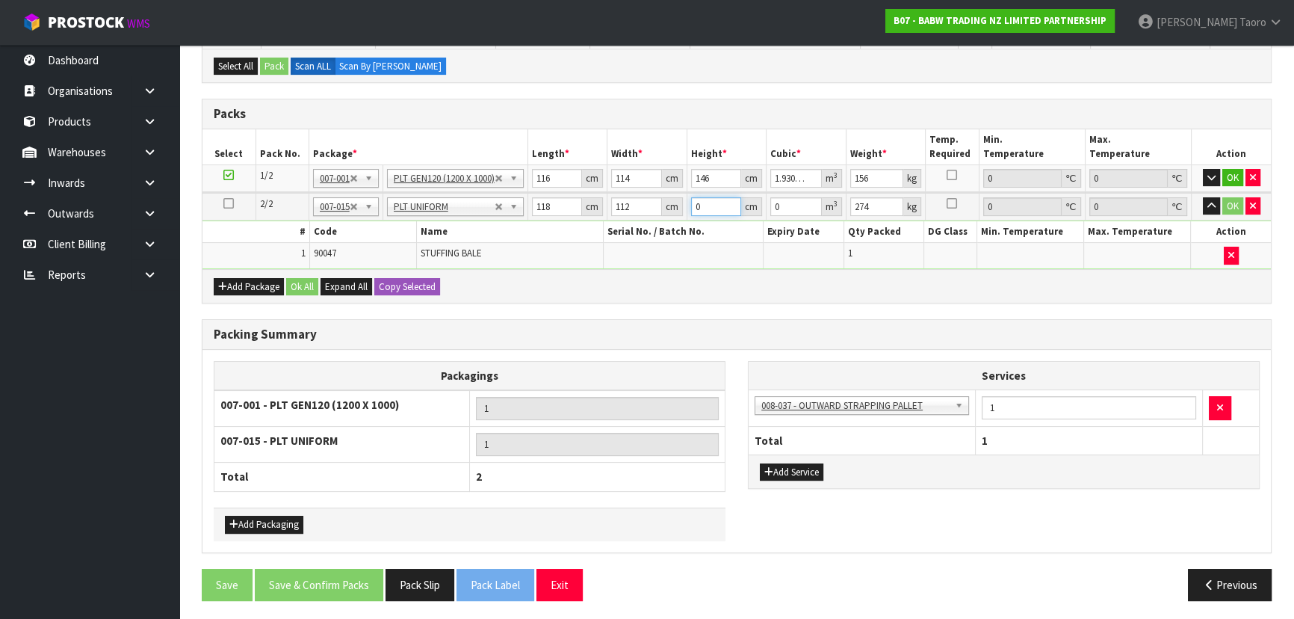
type input "7"
type input "0.092512"
type input "75"
type input "0.9912"
type input "75"
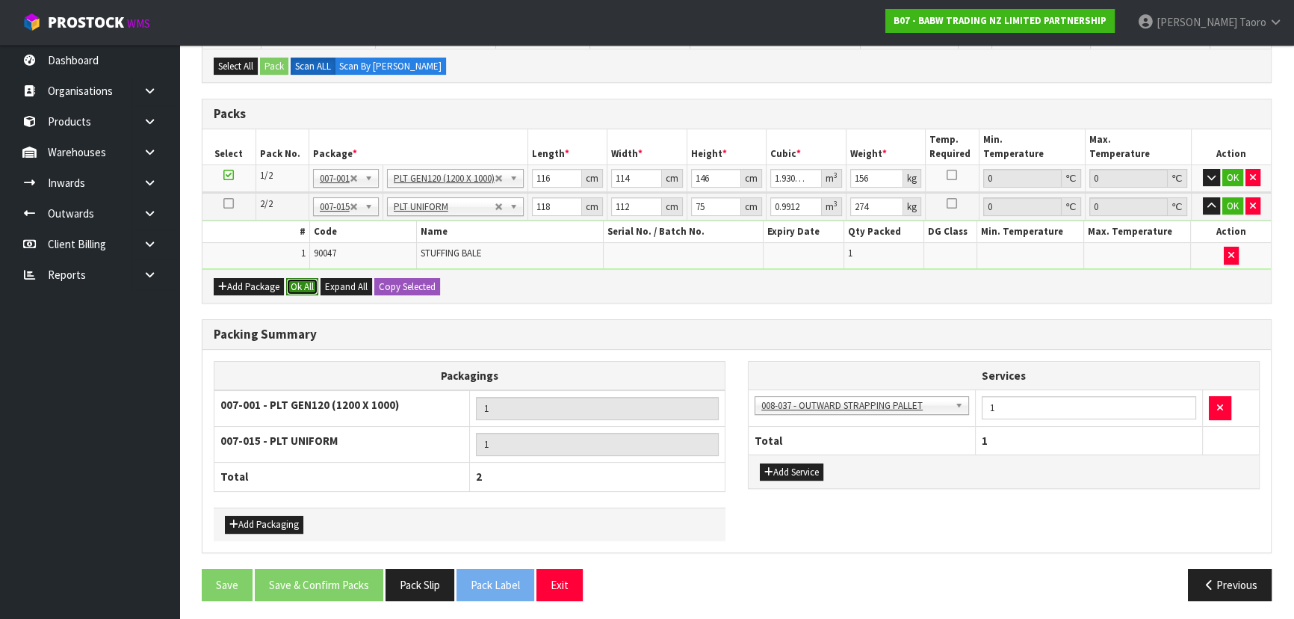
click at [301, 291] on button "Ok All" at bounding box center [302, 287] width 32 height 18
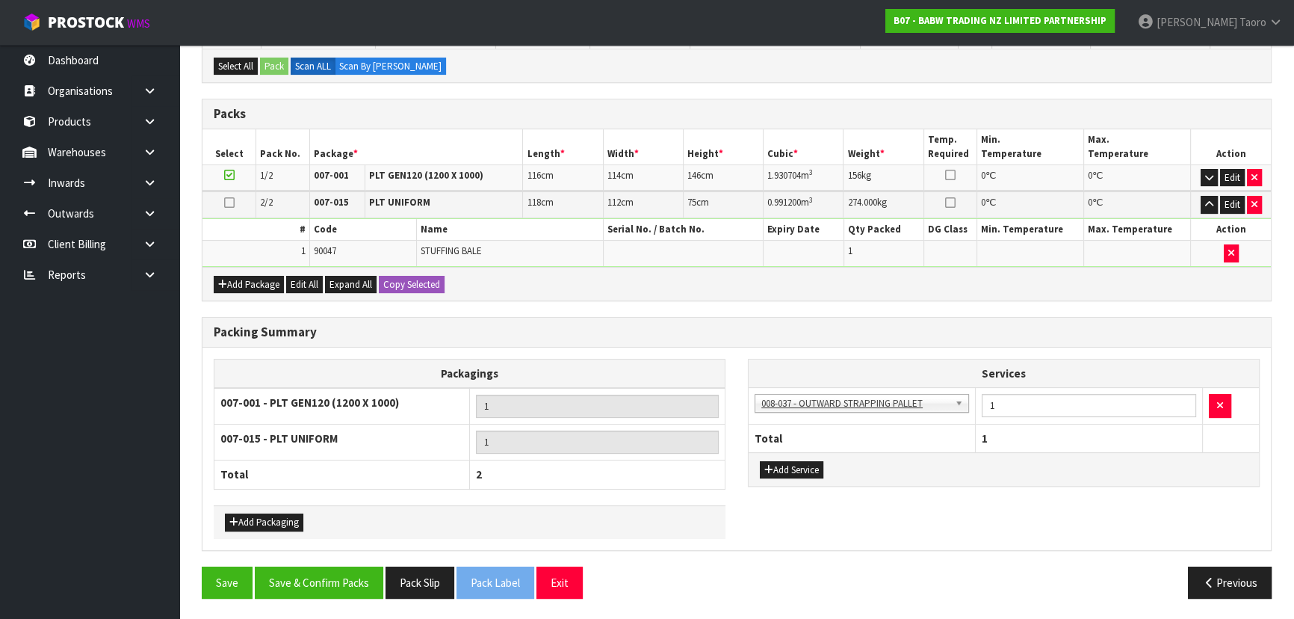
scroll to position [347, 0]
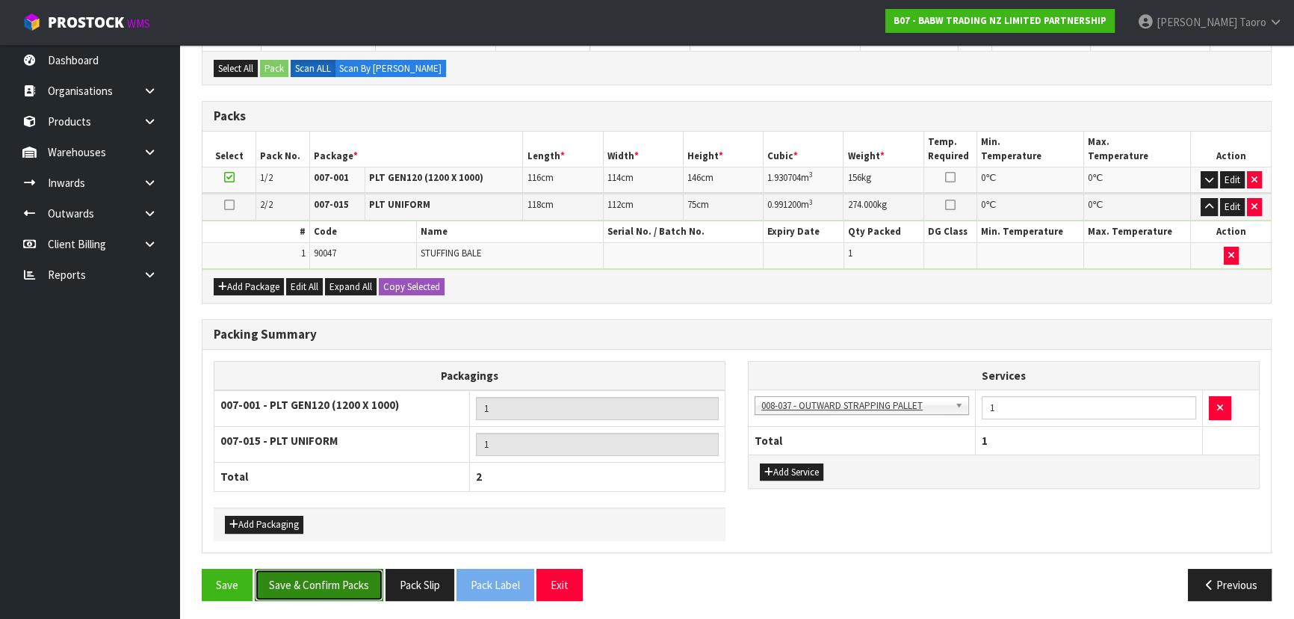
click at [340, 576] on button "Save & Confirm Packs" at bounding box center [319, 585] width 129 height 32
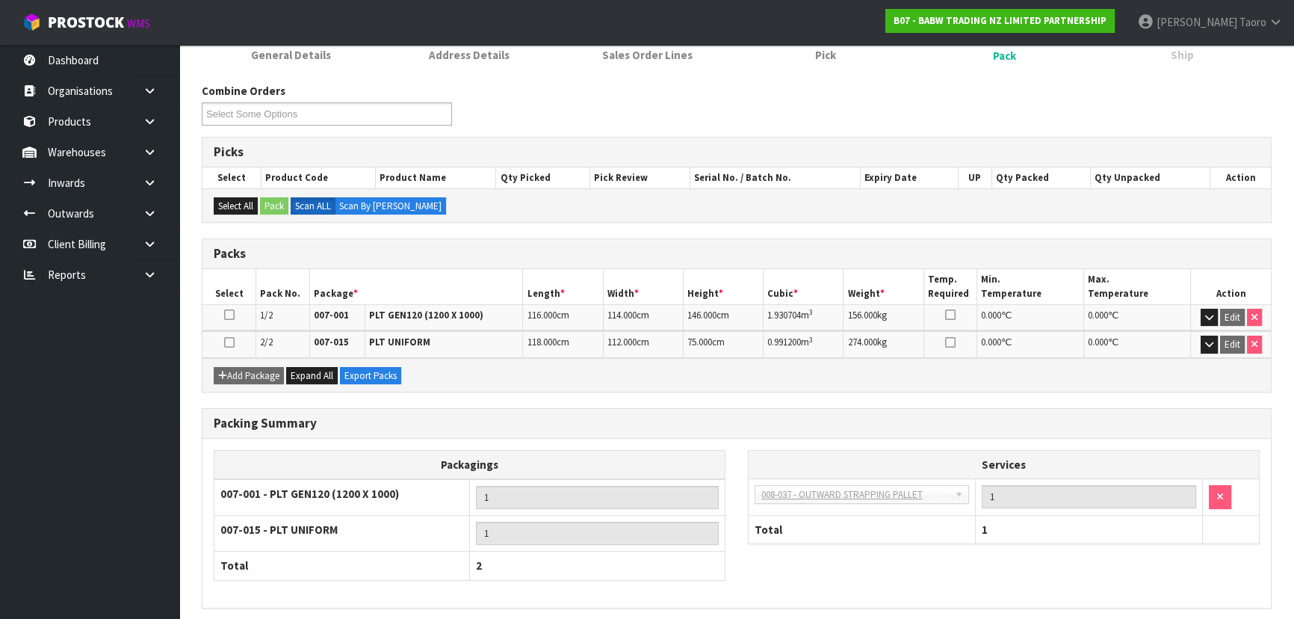
scroll to position [265, 0]
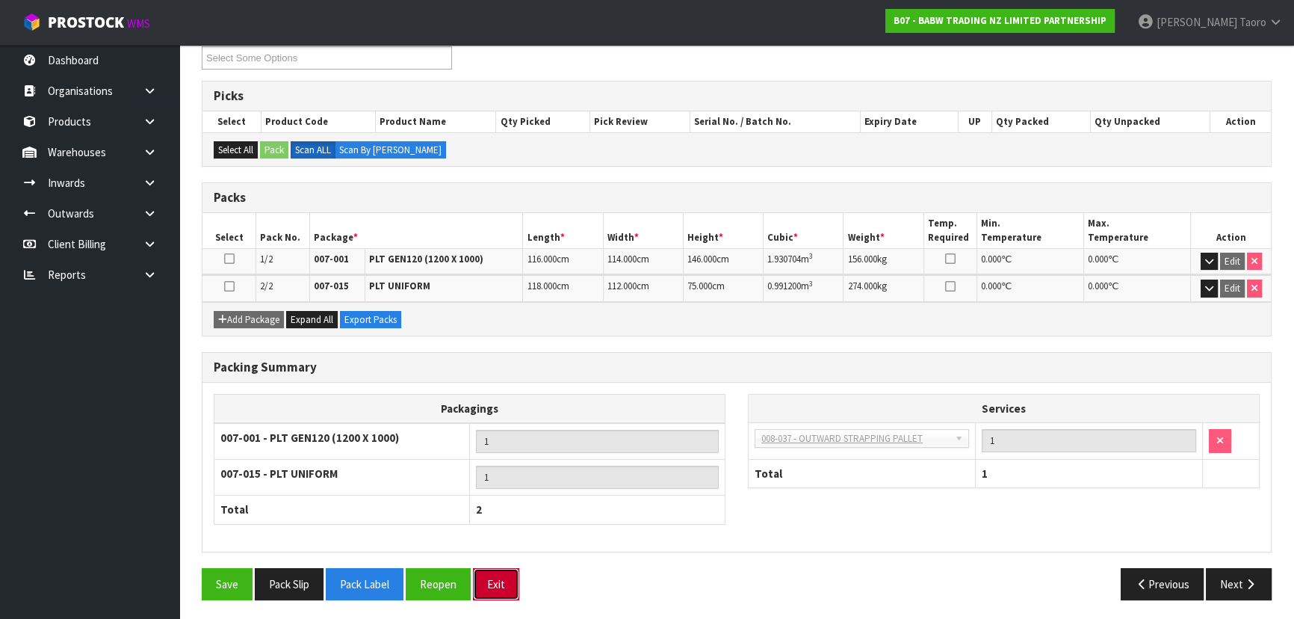
click at [491, 590] on button "Exit" at bounding box center [496, 584] width 46 height 32
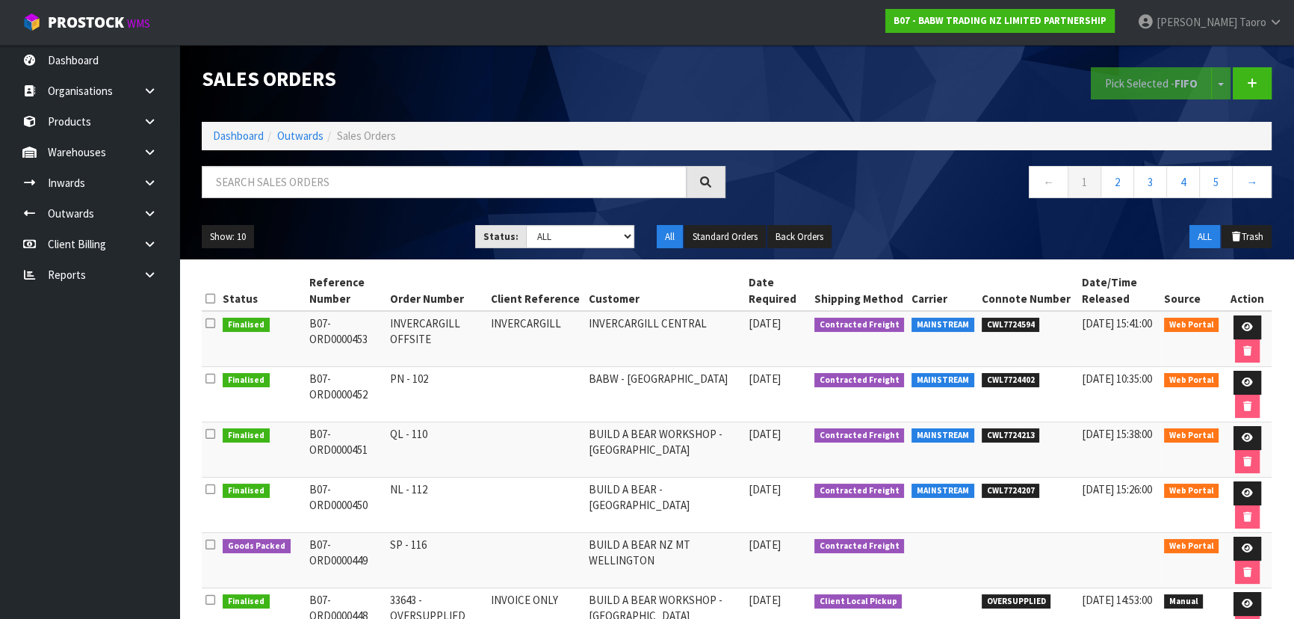
click at [483, 588] on td "33643 - OVERSUPPLIED" at bounding box center [436, 615] width 101 height 55
click at [225, 132] on link "Dashboard" at bounding box center [238, 136] width 51 height 14
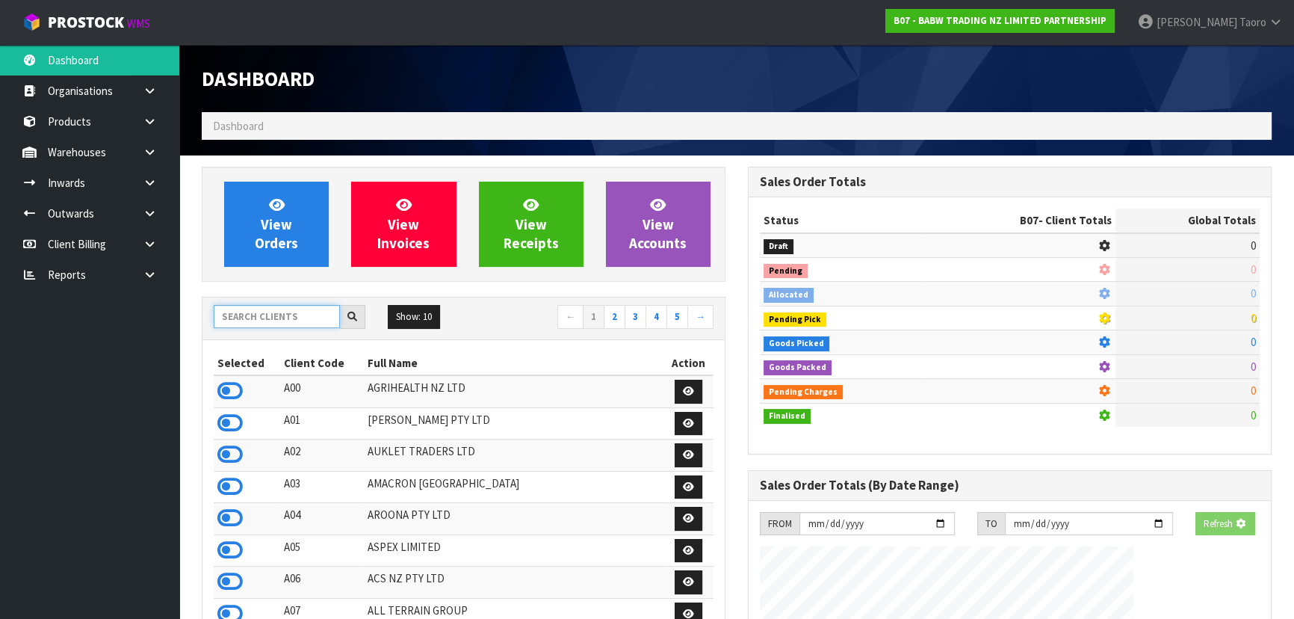
click at [302, 315] on input "text" at bounding box center [277, 316] width 126 height 23
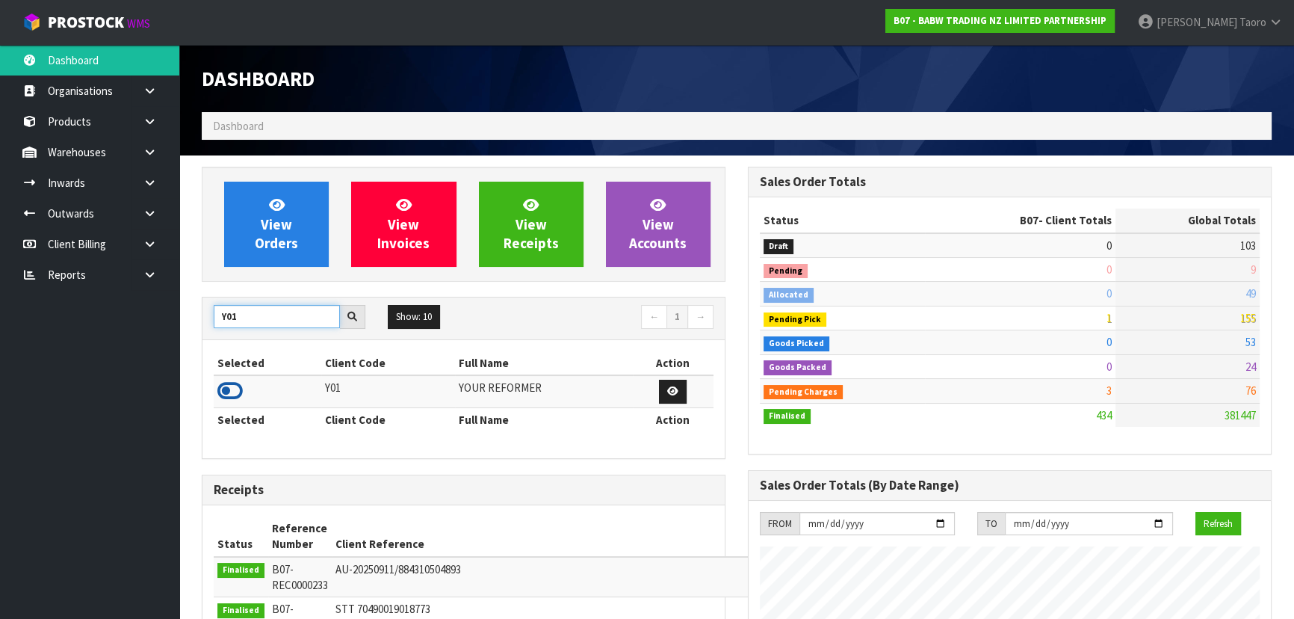
type input "Y01"
click at [239, 384] on icon at bounding box center [229, 391] width 25 height 22
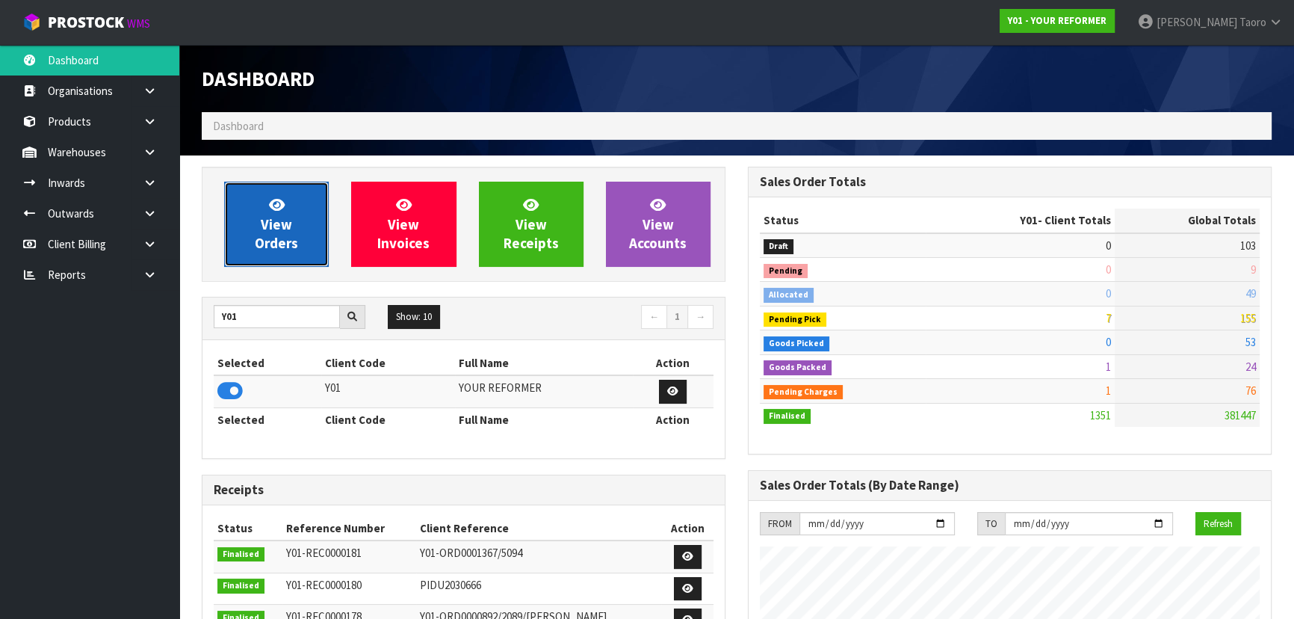
click at [274, 214] on span "View Orders" at bounding box center [276, 224] width 43 height 56
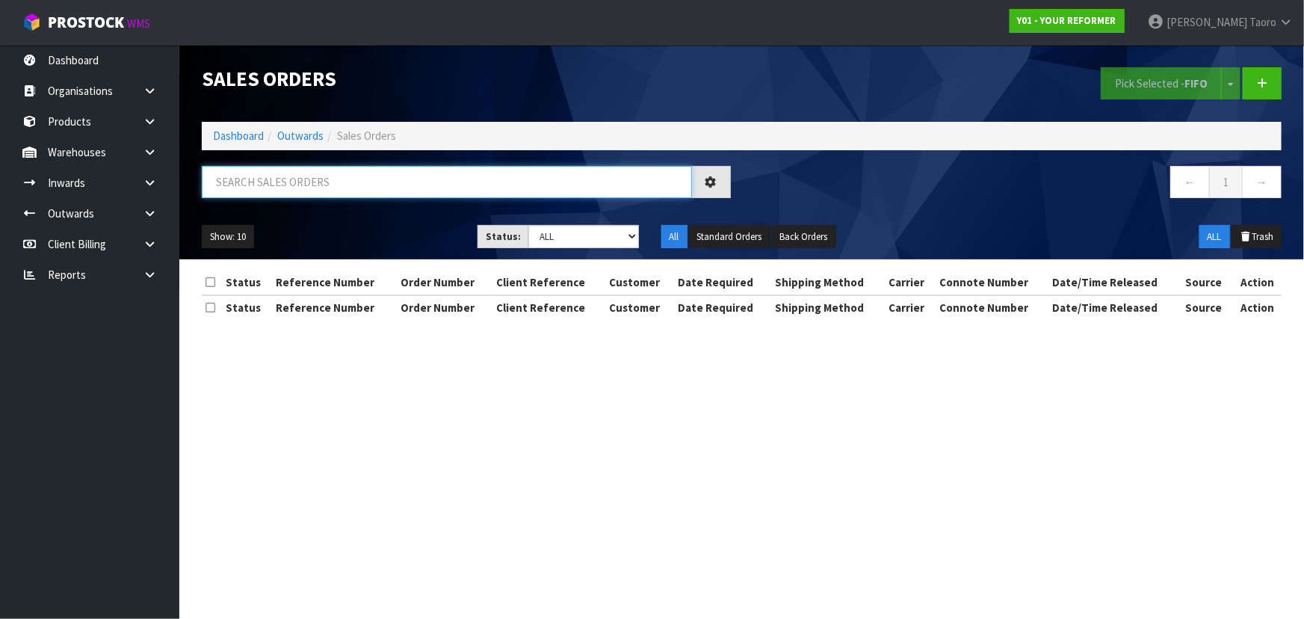
click at [302, 182] on input "text" at bounding box center [447, 182] width 490 height 32
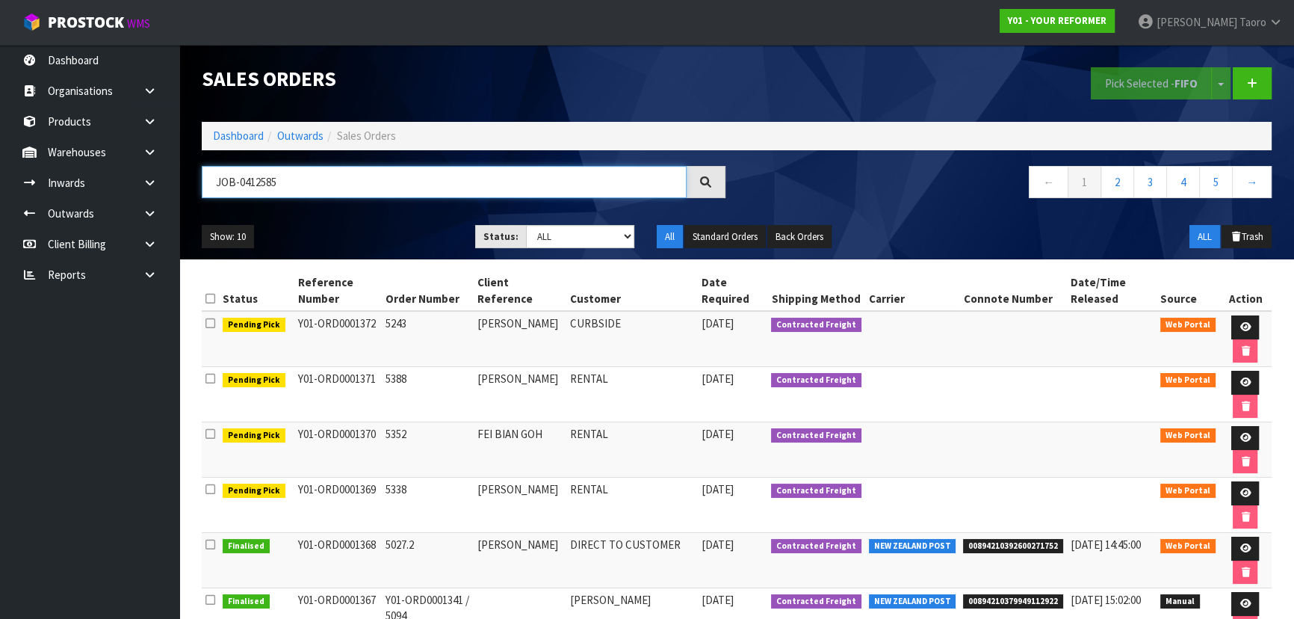
type input "JOB-0412585"
click at [1248, 490] on icon at bounding box center [1245, 493] width 11 height 10
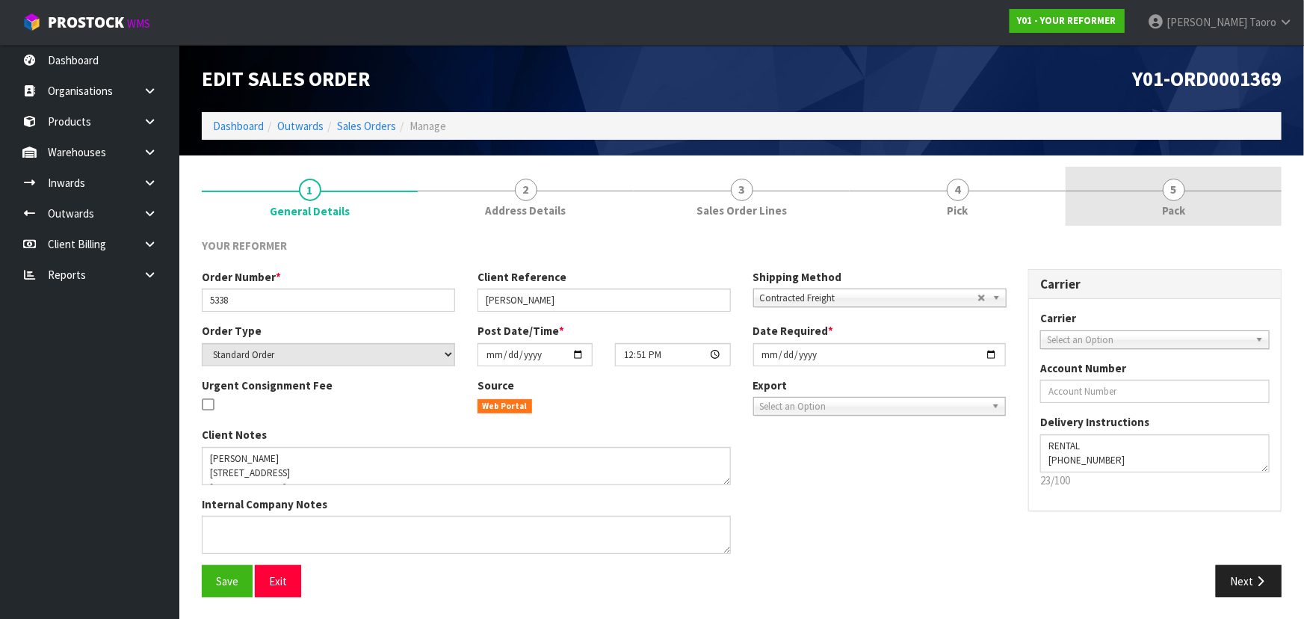
click at [1209, 191] on link "5 Pack" at bounding box center [1174, 196] width 216 height 59
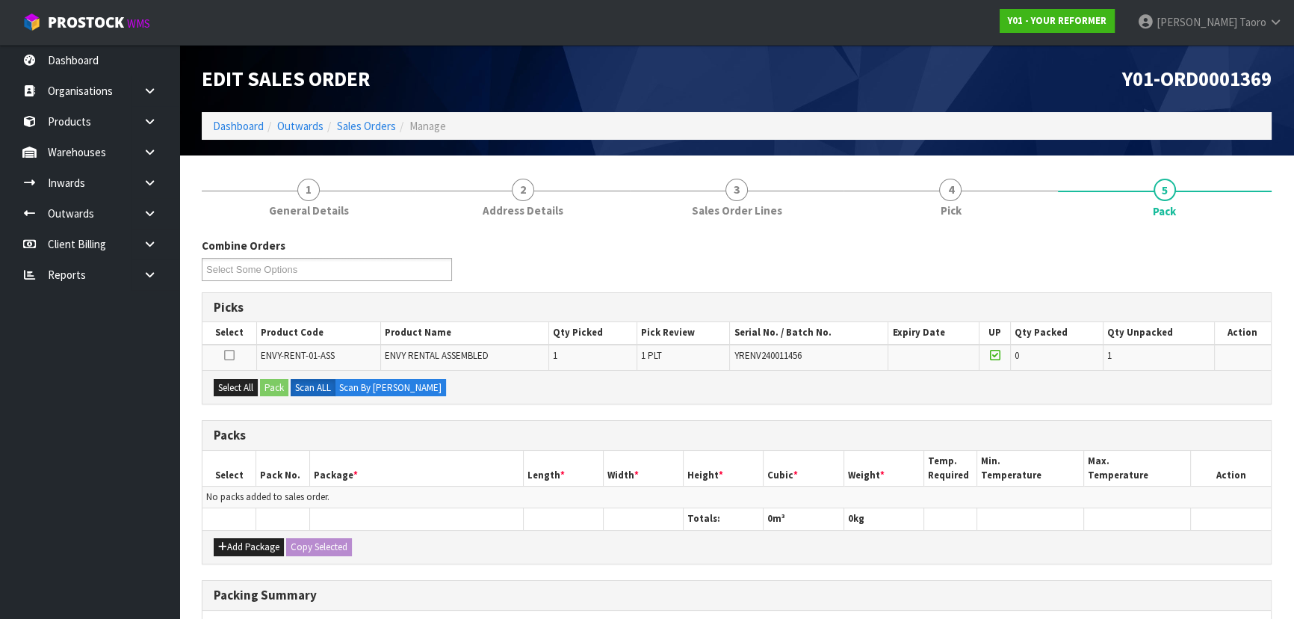
click at [498, 443] on div "Packs" at bounding box center [737, 436] width 1069 height 30
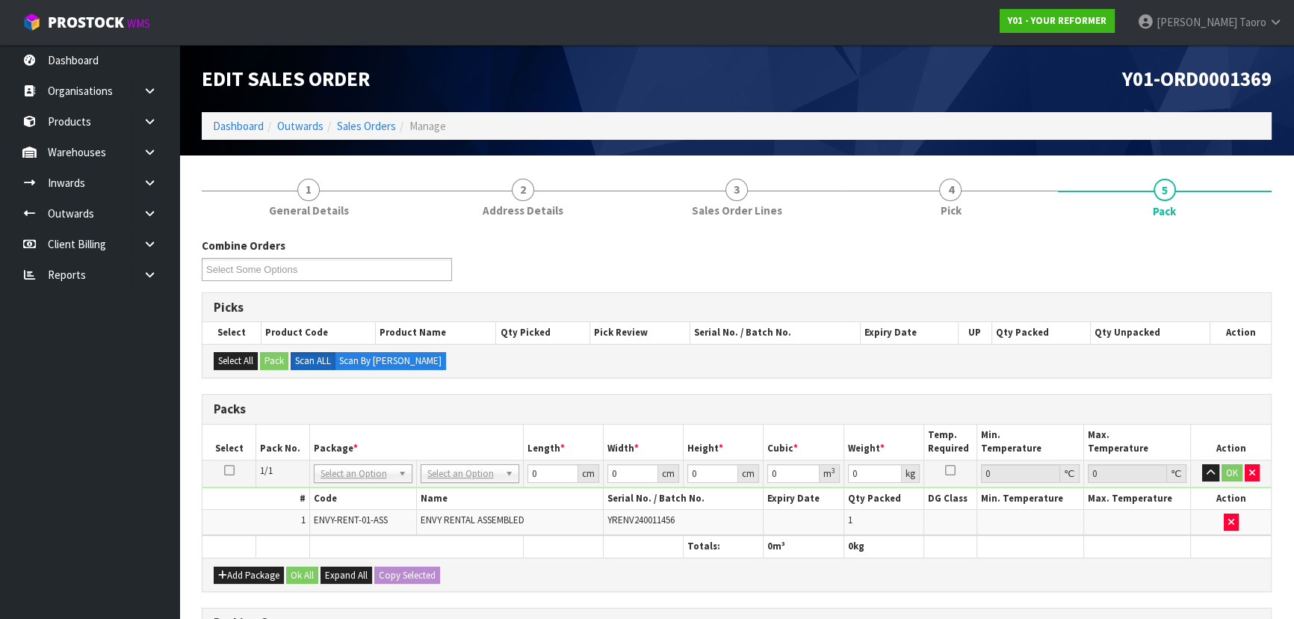
click at [333, 519] on span "ENVY-RENT-01-ASS" at bounding box center [351, 519] width 74 height 13
copy tr "ENVY-RENT-01-ASS"
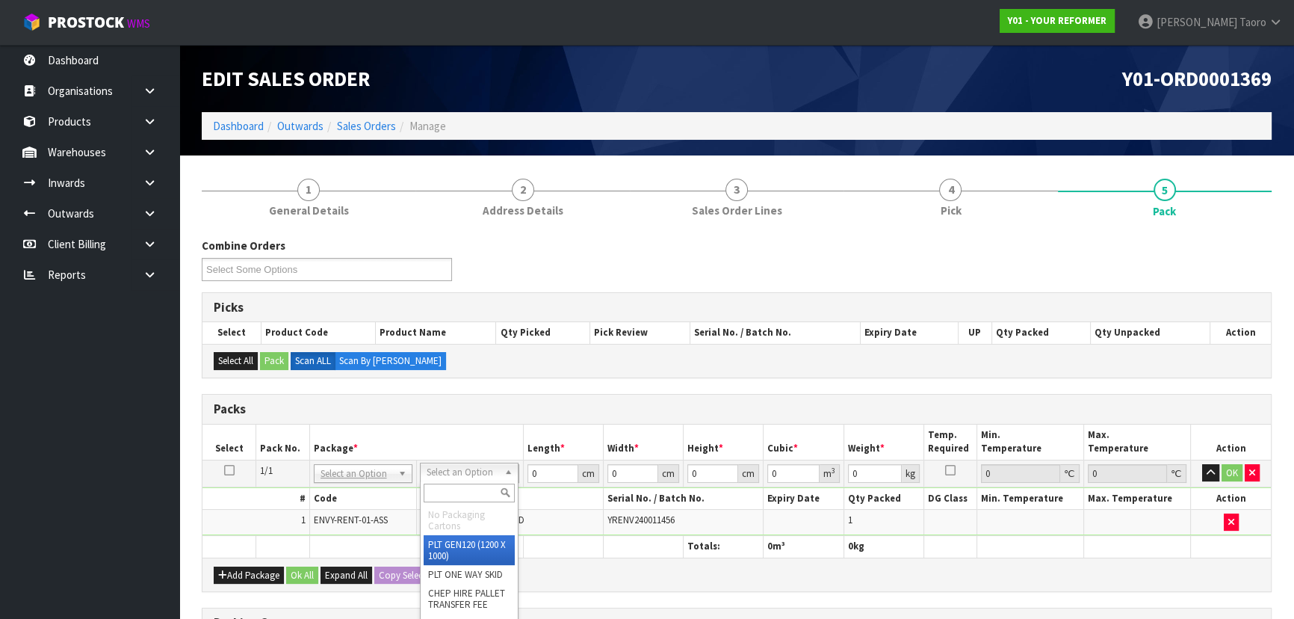
click at [469, 483] on input "text" at bounding box center [469, 492] width 91 height 19
type input "U"
type input "112"
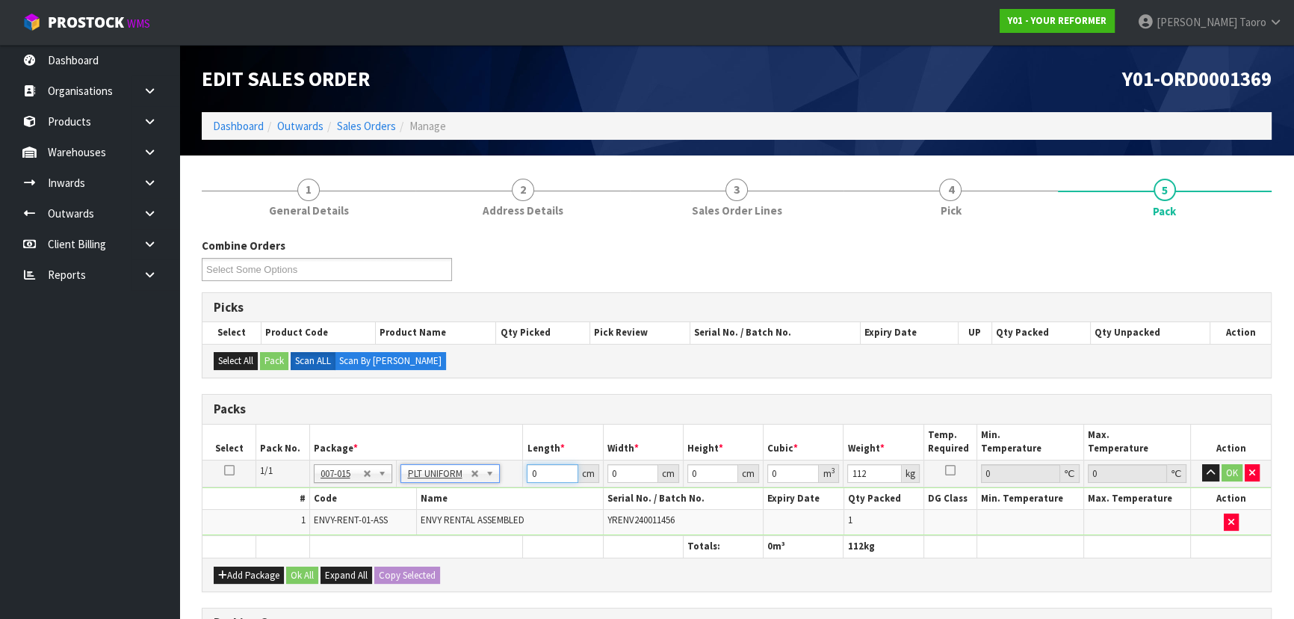
click at [554, 474] on input "0" at bounding box center [552, 473] width 51 height 19
type input "260"
type input "74"
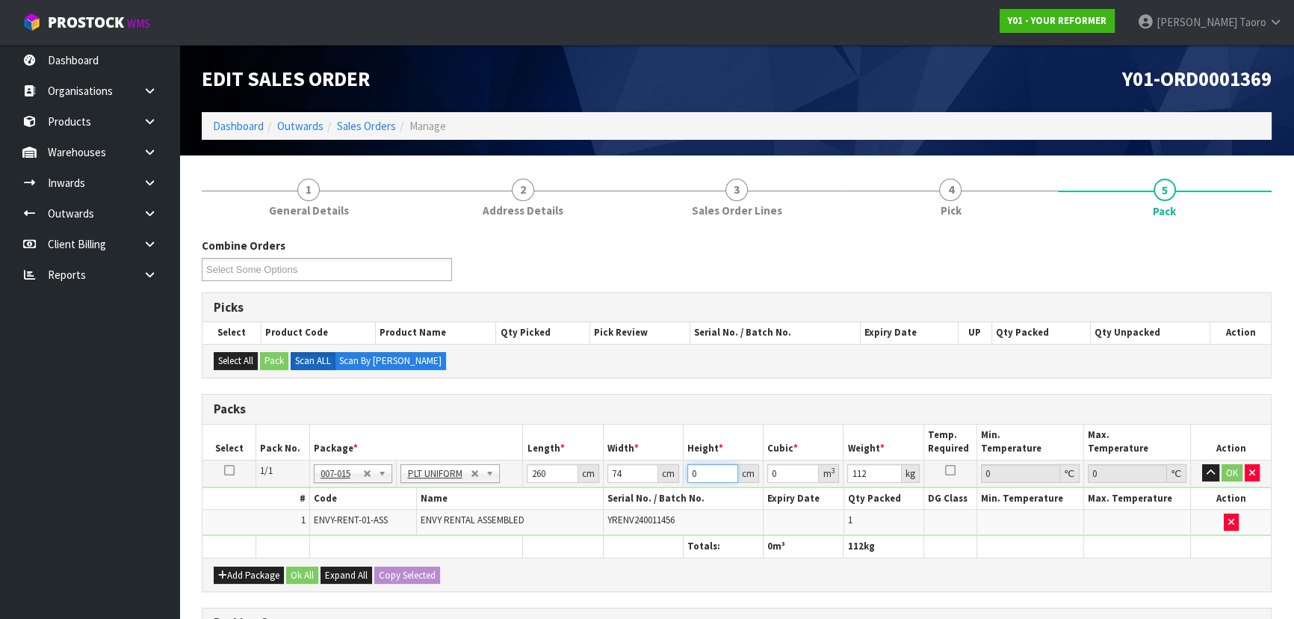
type input "4"
type input "0.07696"
type input "42"
type input "0.80808"
type input "42"
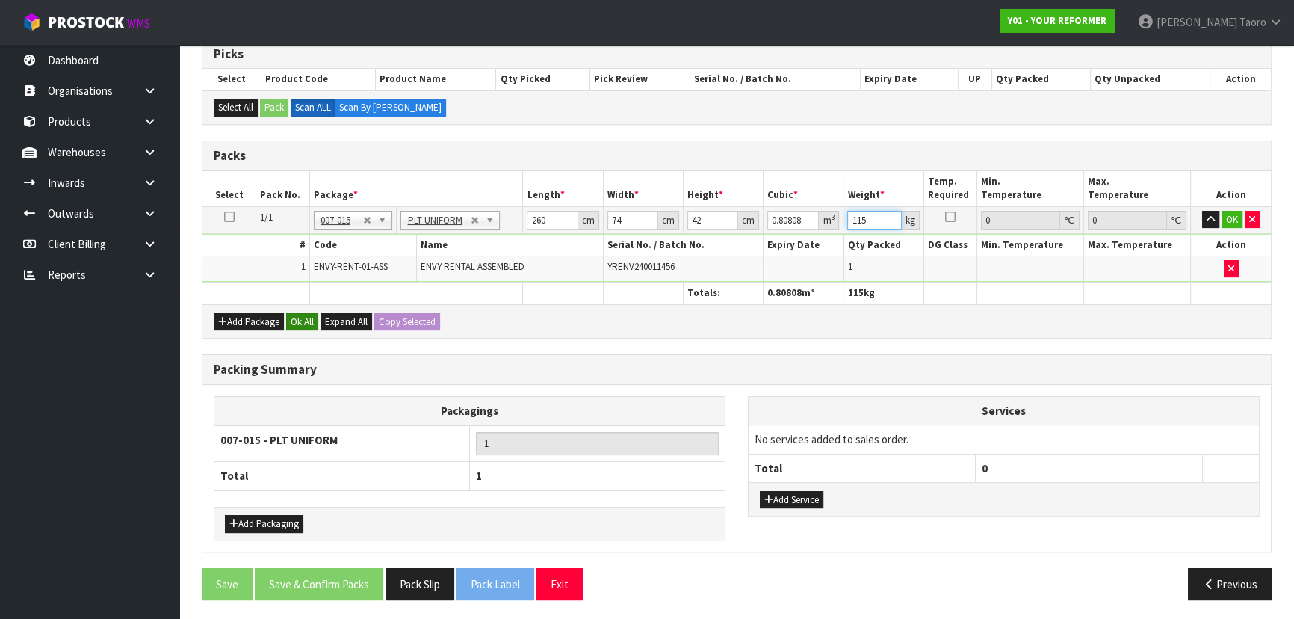
type input "115"
click at [306, 316] on button "Ok All" at bounding box center [302, 322] width 32 height 18
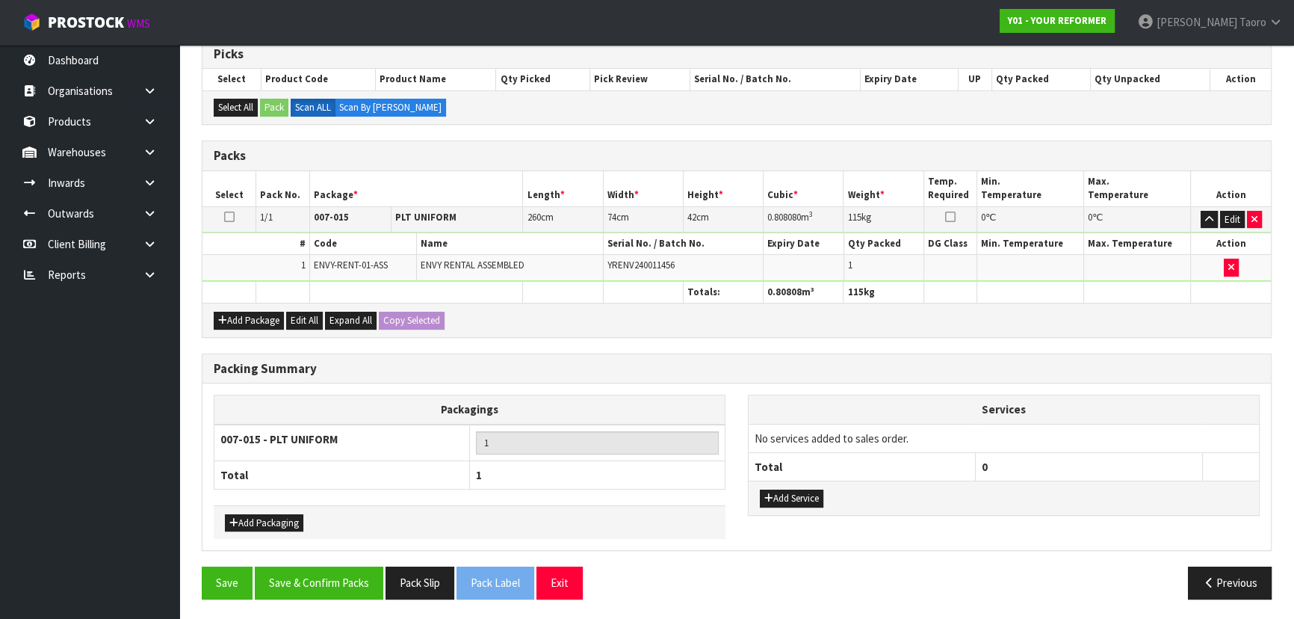
scroll to position [252, 0]
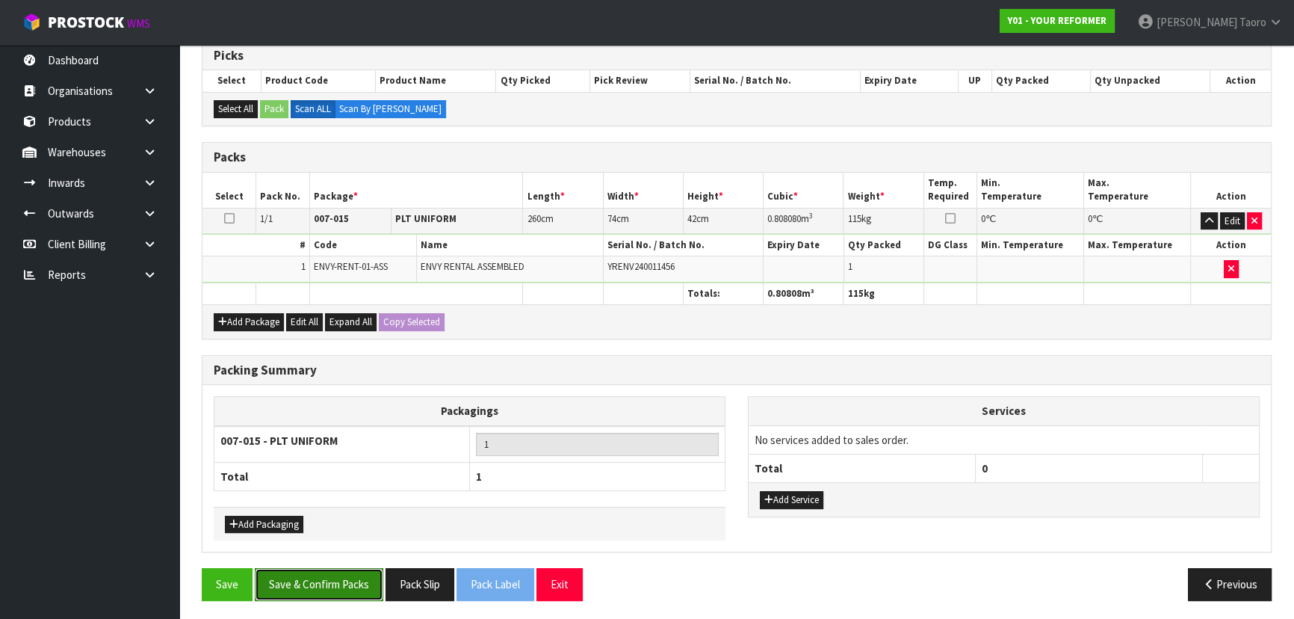
click at [327, 571] on button "Save & Confirm Packs" at bounding box center [319, 584] width 129 height 32
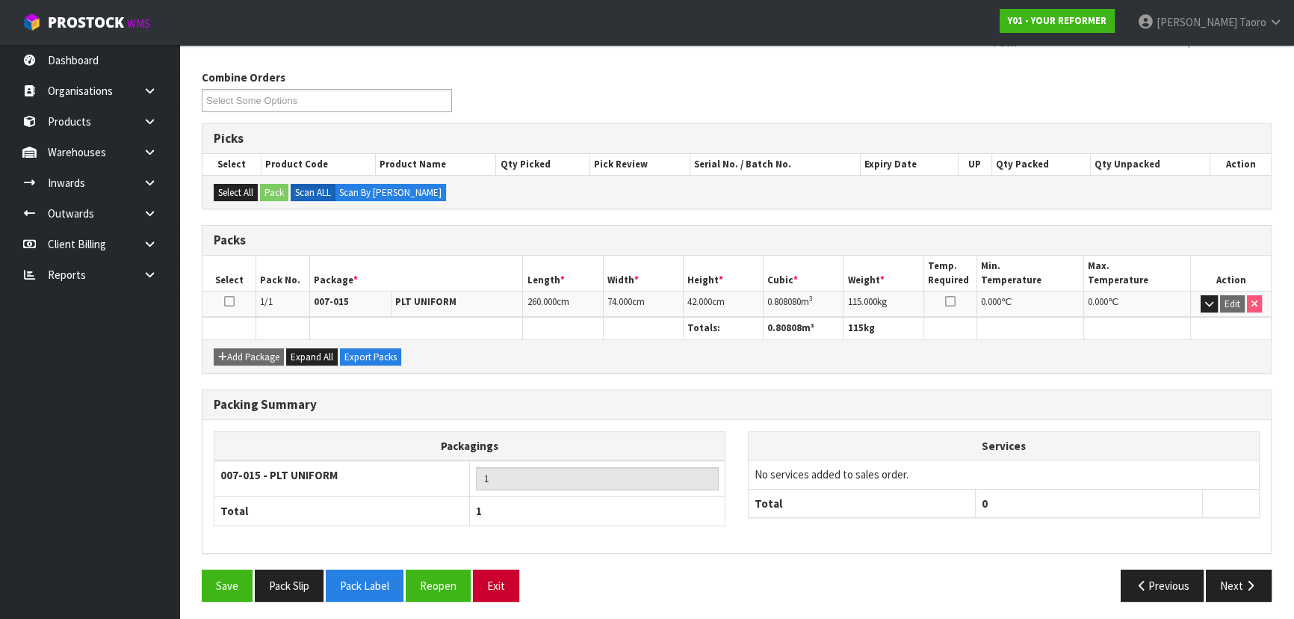
scroll to position [224, 0]
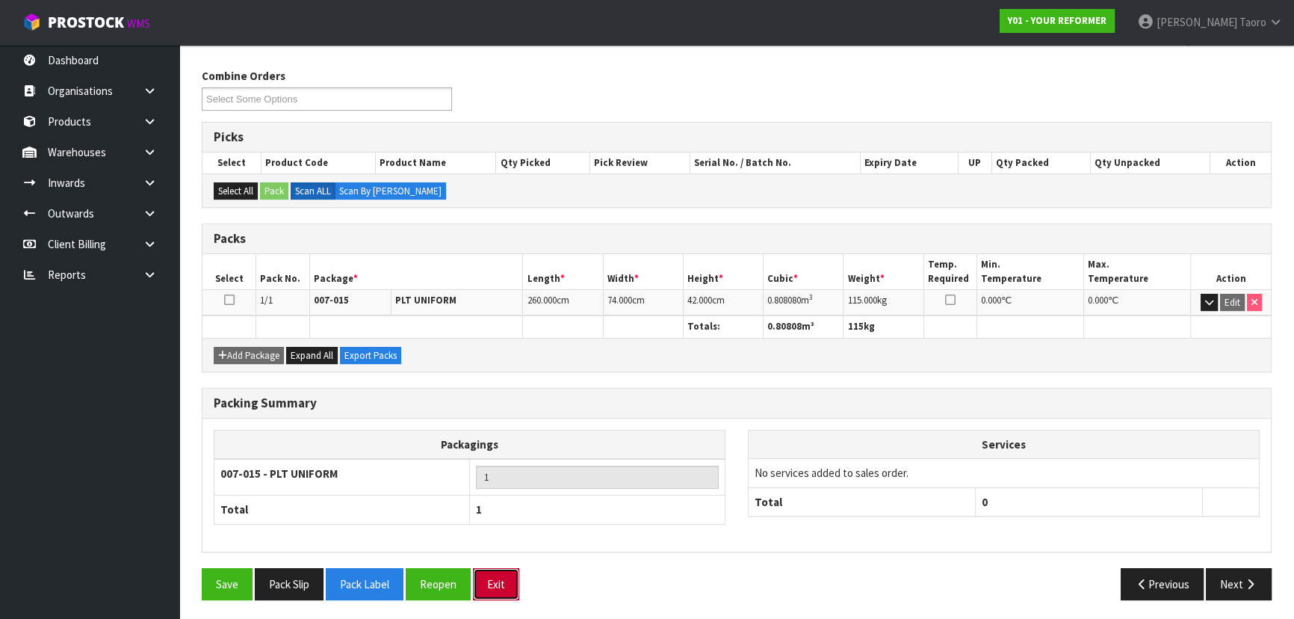
drag, startPoint x: 518, startPoint y: 593, endPoint x: 481, endPoint y: 569, distance: 43.3
click at [518, 592] on button "Exit" at bounding box center [496, 584] width 46 height 32
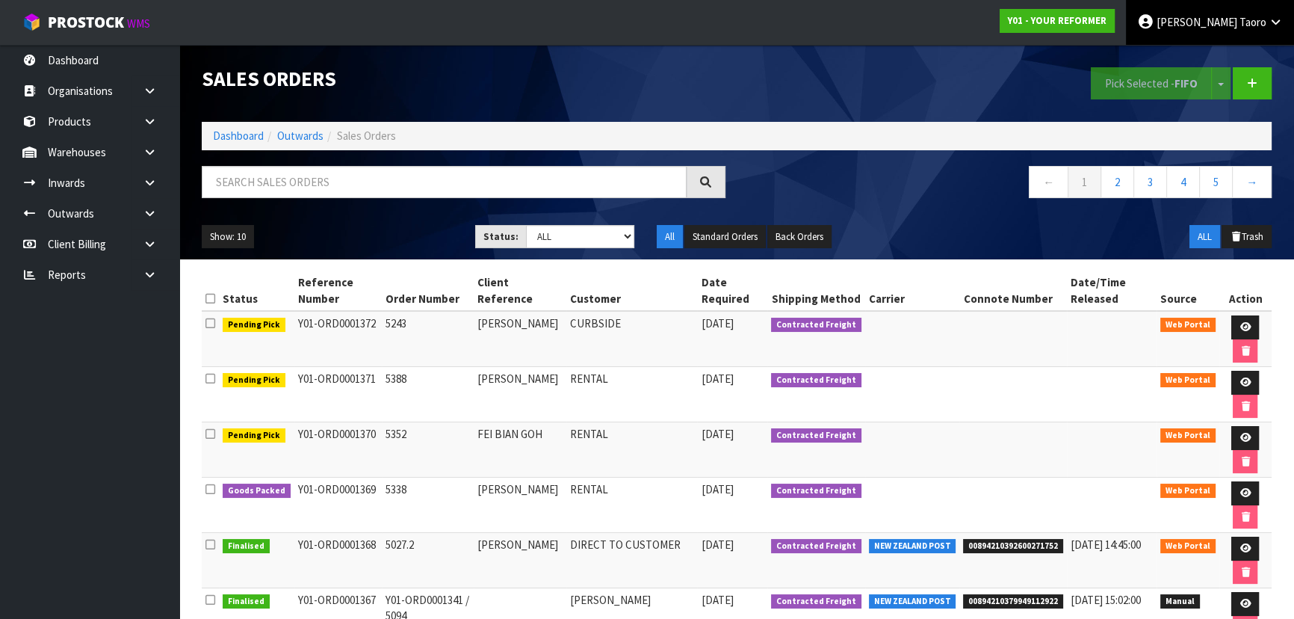
drag, startPoint x: 1237, startPoint y: 28, endPoint x: 1252, endPoint y: 76, distance: 51.0
click at [1237, 28] on span at bounding box center [1238, 22] width 2 height 14
drag, startPoint x: 1246, startPoint y: 60, endPoint x: 1243, endPoint y: 50, distance: 10.2
click at [1246, 60] on link "Logout" at bounding box center [1234, 59] width 118 height 20
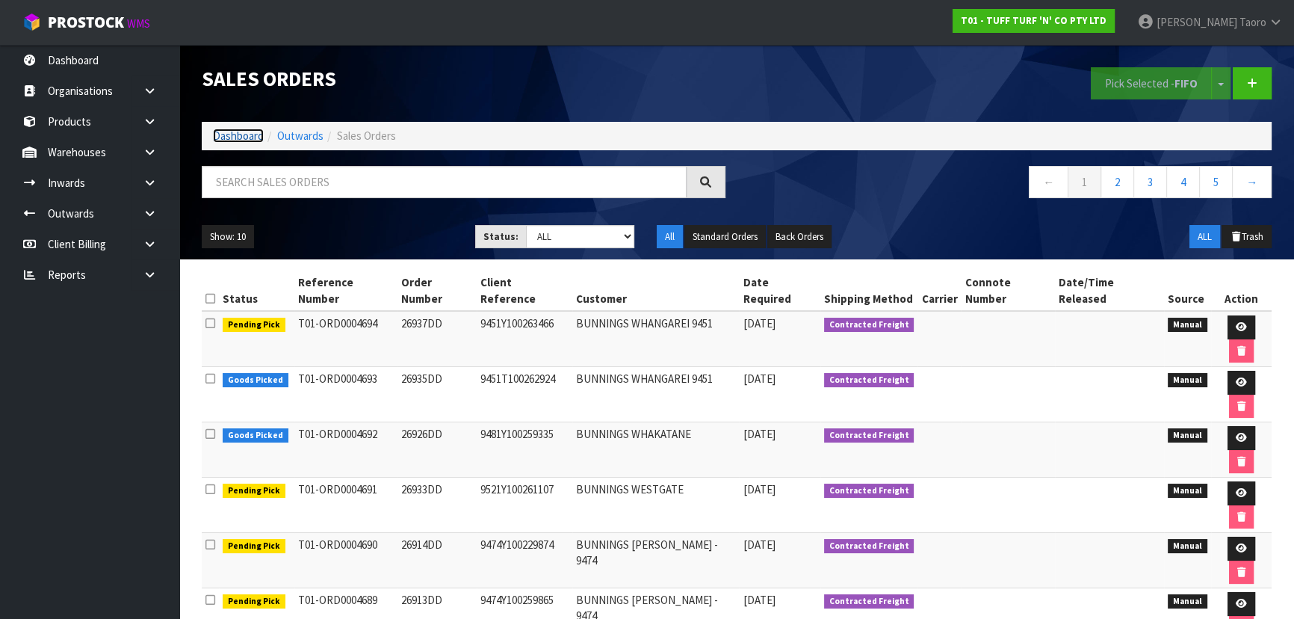
click at [244, 135] on link "Dashboard" at bounding box center [238, 136] width 51 height 14
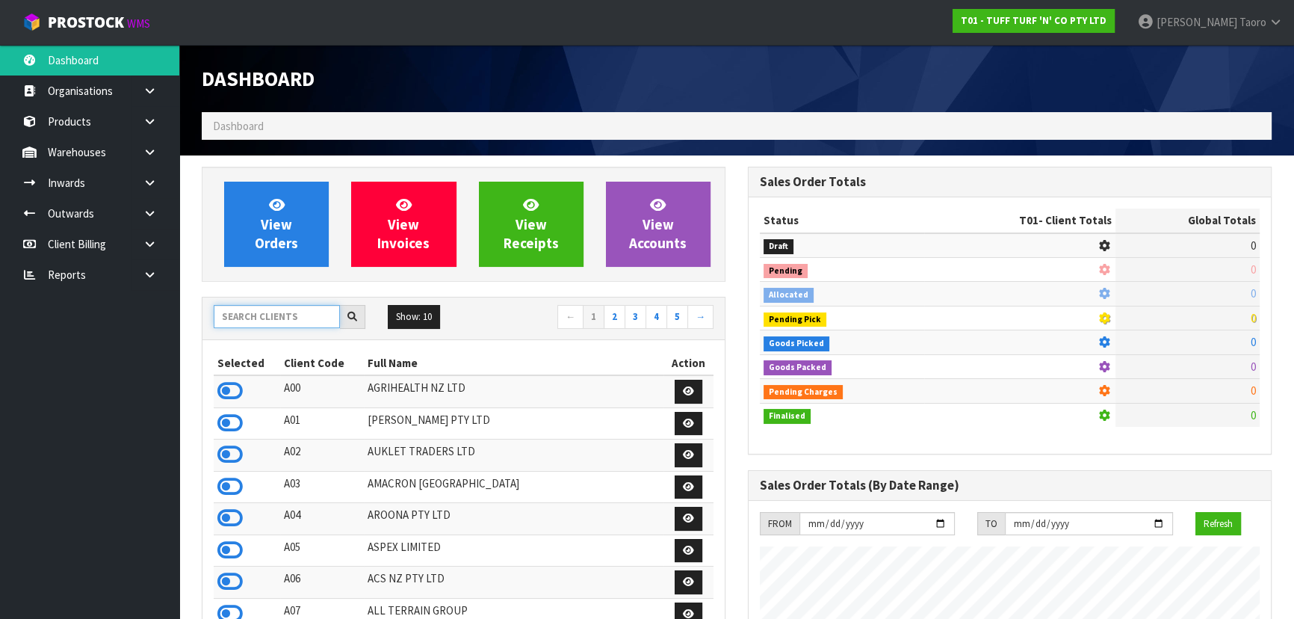
click at [314, 311] on input "text" at bounding box center [277, 316] width 126 height 23
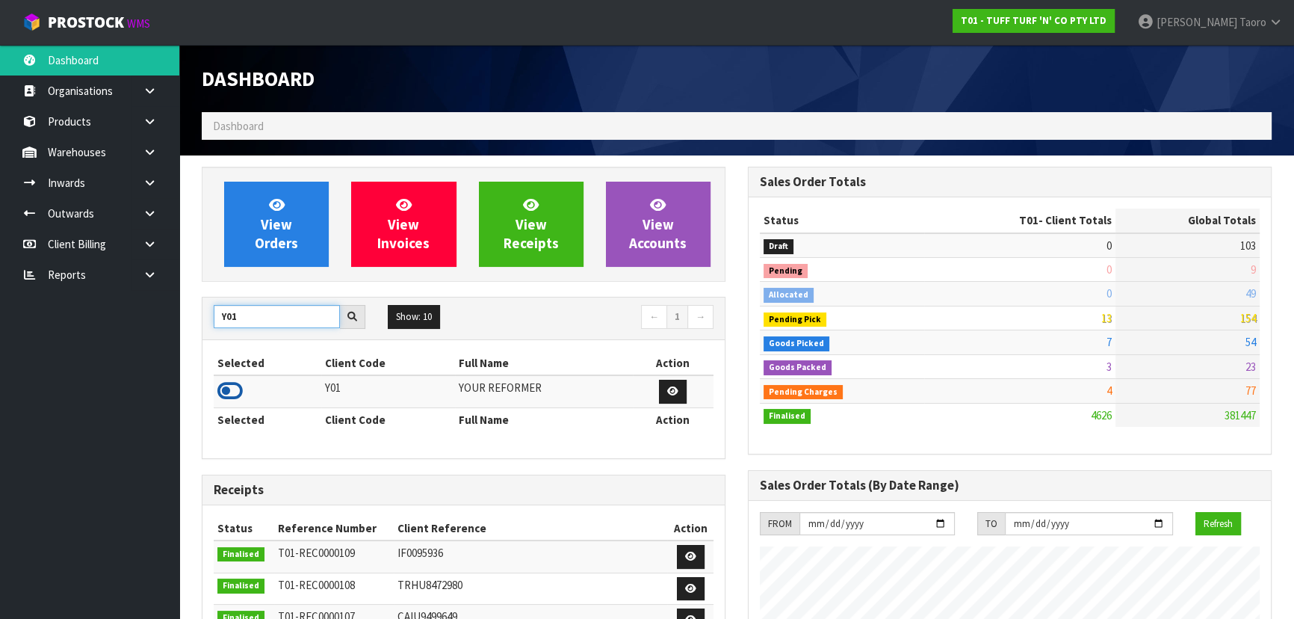
type input "Y01"
click at [229, 389] on icon at bounding box center [229, 391] width 25 height 22
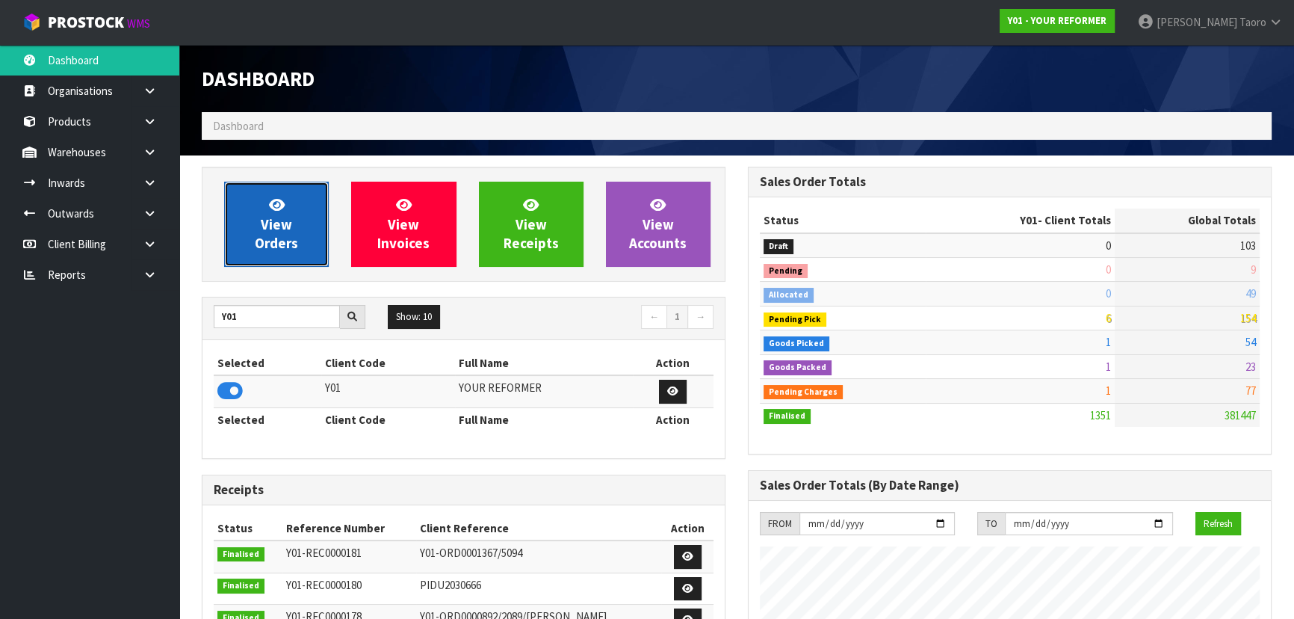
click at [271, 223] on span "View Orders" at bounding box center [276, 224] width 43 height 56
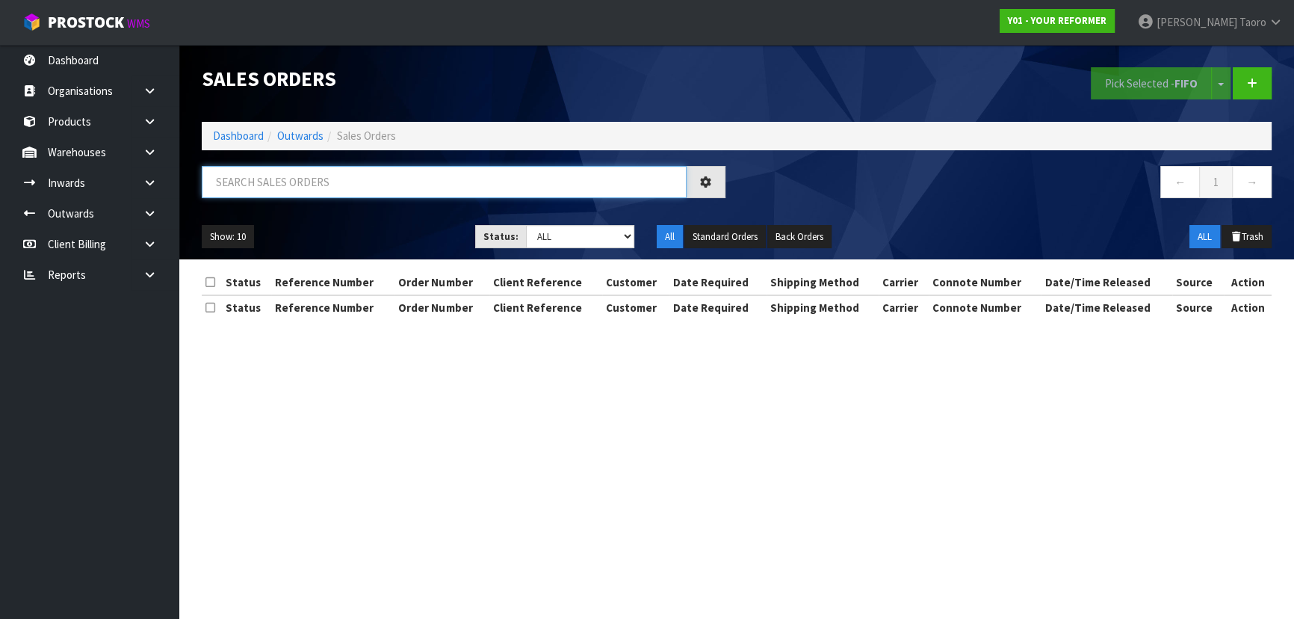
click at [303, 186] on input "text" at bounding box center [444, 182] width 485 height 32
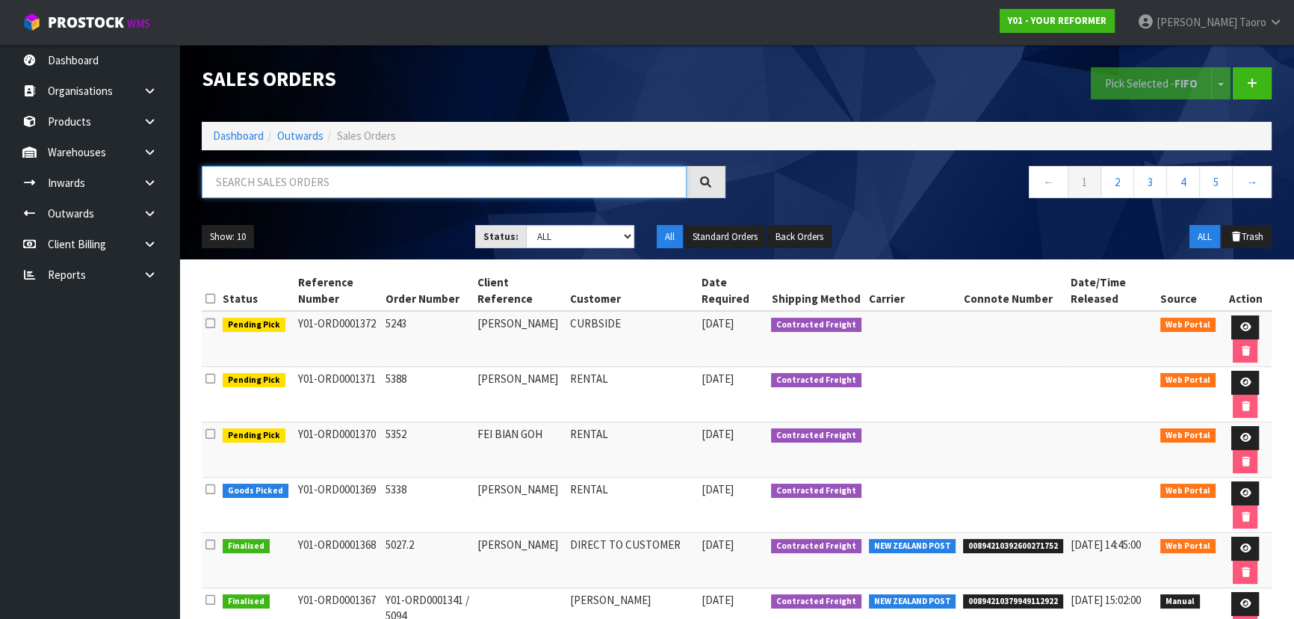
paste input "ENVY-RENT-01-ASS"
type input "ENVY-RENT-01-ASS"
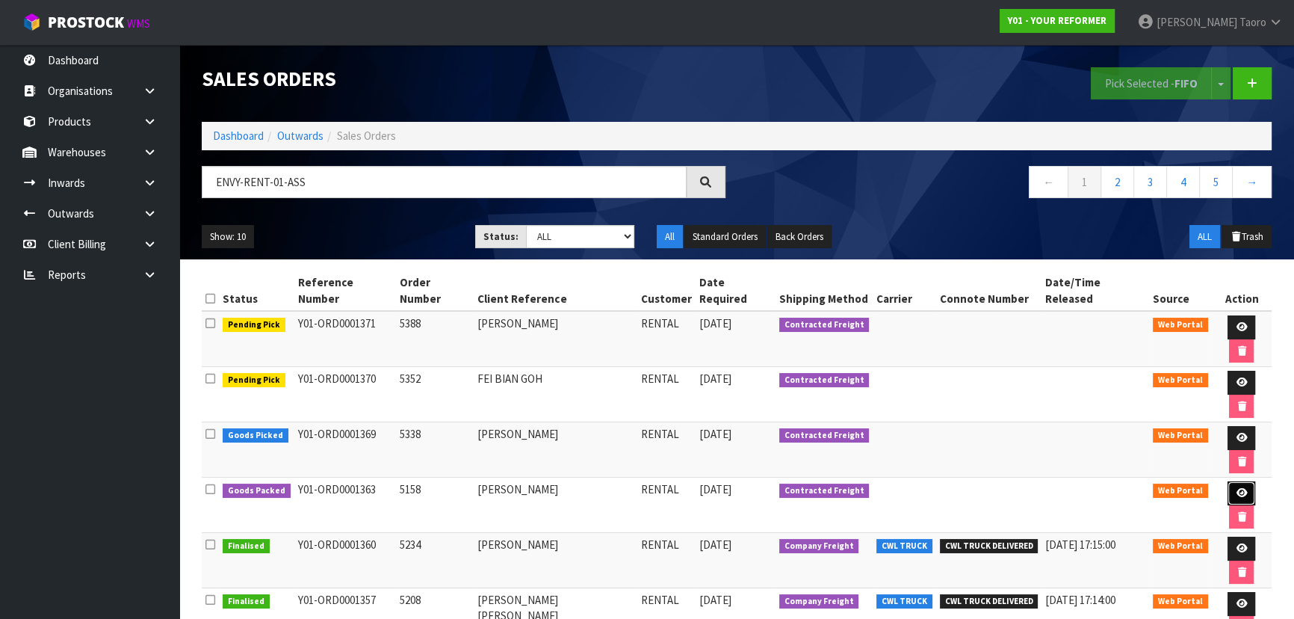
click at [1230, 481] on link at bounding box center [1242, 493] width 28 height 24
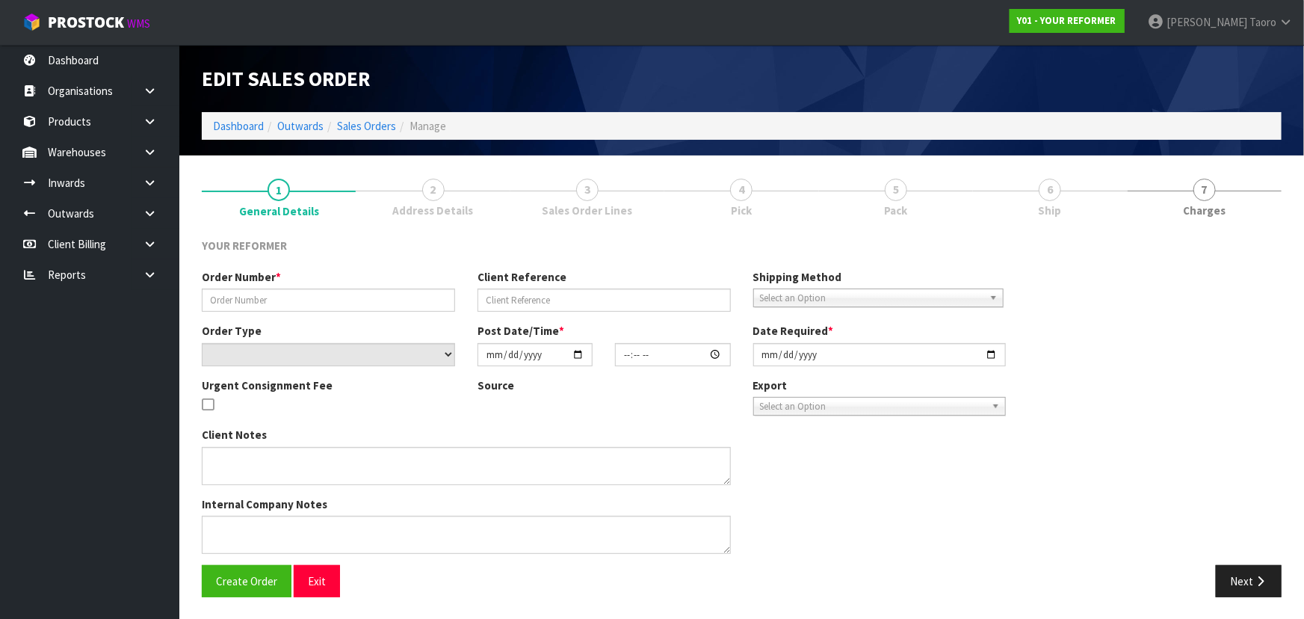
type input "5158"
type input "ARANI CUTHBERT"
select select "number:0"
type input "2025-09-11"
type input "11:45:00.000"
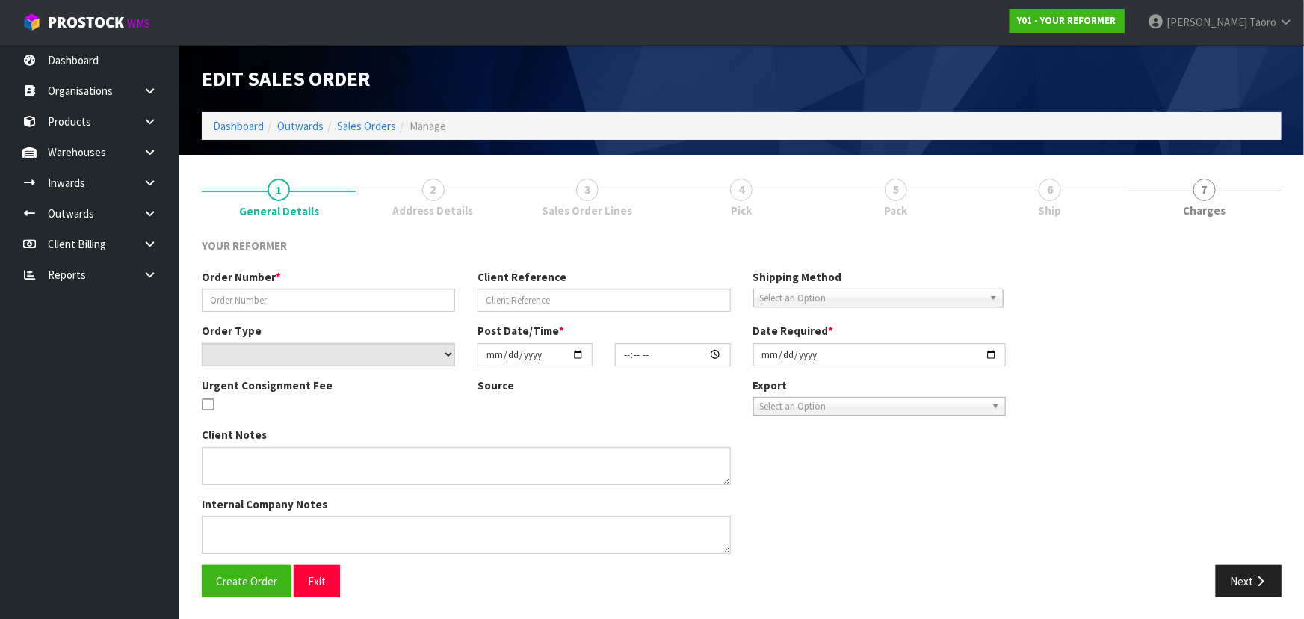
type input "2025-09-11"
type textarea "ARANI CUTHBERT 166A RIMMER ROAD AUK HELENSVILLE 0875 NEW ZEALAND +64 274 586 780"
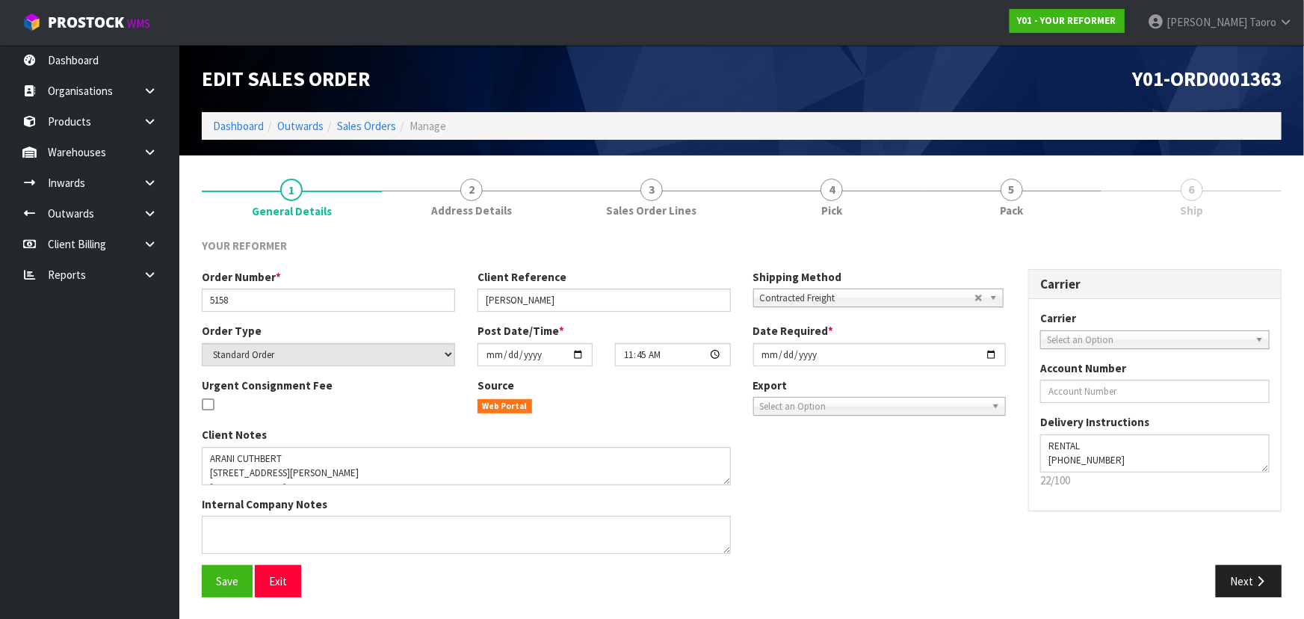
click at [1188, 203] on span "Ship" at bounding box center [1191, 211] width 23 height 16
drag, startPoint x: 1050, startPoint y: 194, endPoint x: 1021, endPoint y: 154, distance: 49.8
click at [1049, 194] on link "5 Pack" at bounding box center [1011, 196] width 180 height 59
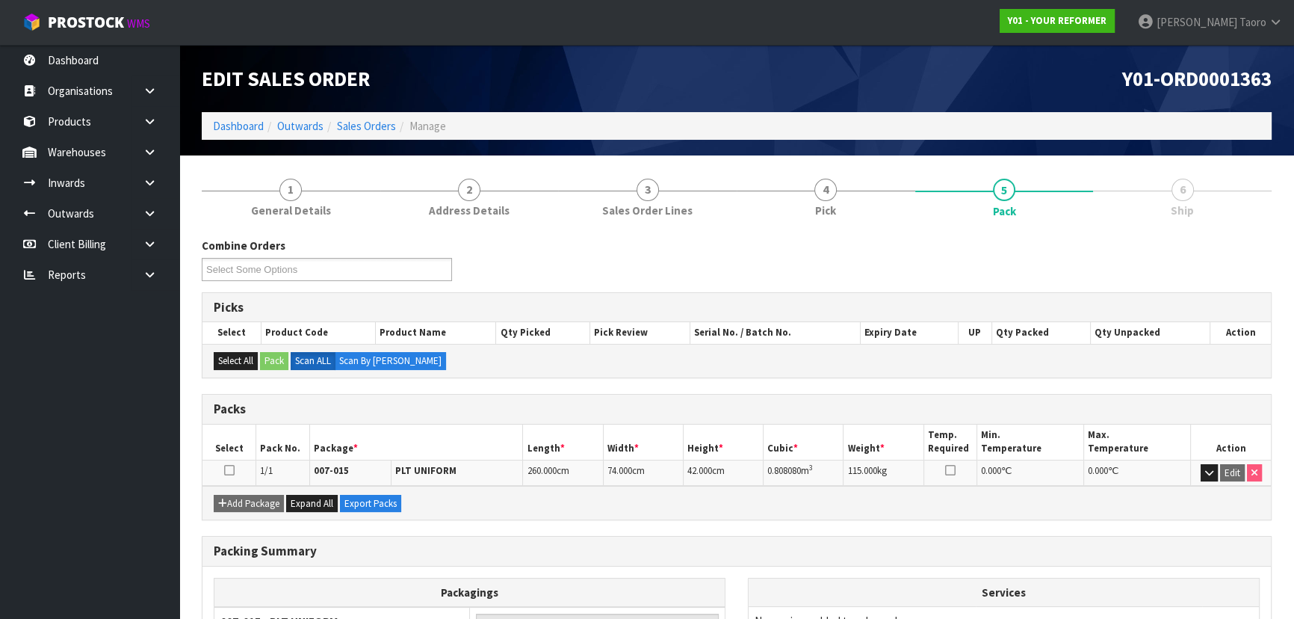
click at [1013, 119] on ol "Dashboard Outwards Sales Orders Manage" at bounding box center [737, 126] width 1070 height 28
click at [235, 129] on link "Dashboard" at bounding box center [238, 126] width 51 height 14
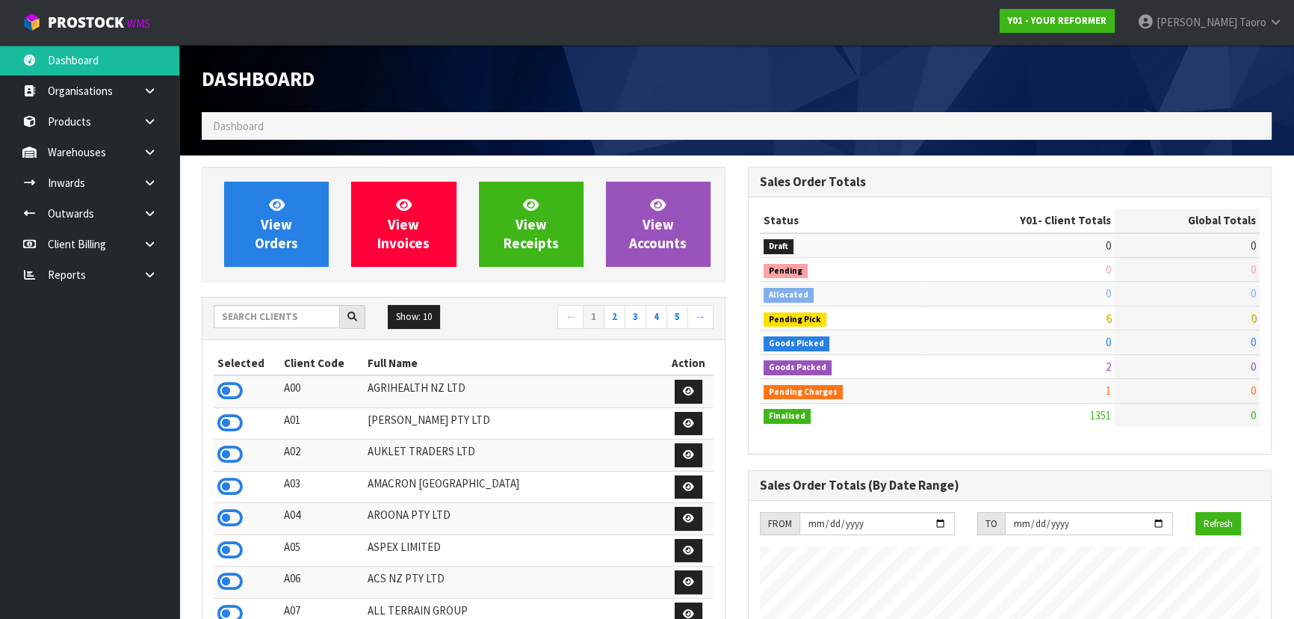
scroll to position [1130, 545]
